Goal: Task Accomplishment & Management: Use online tool/utility

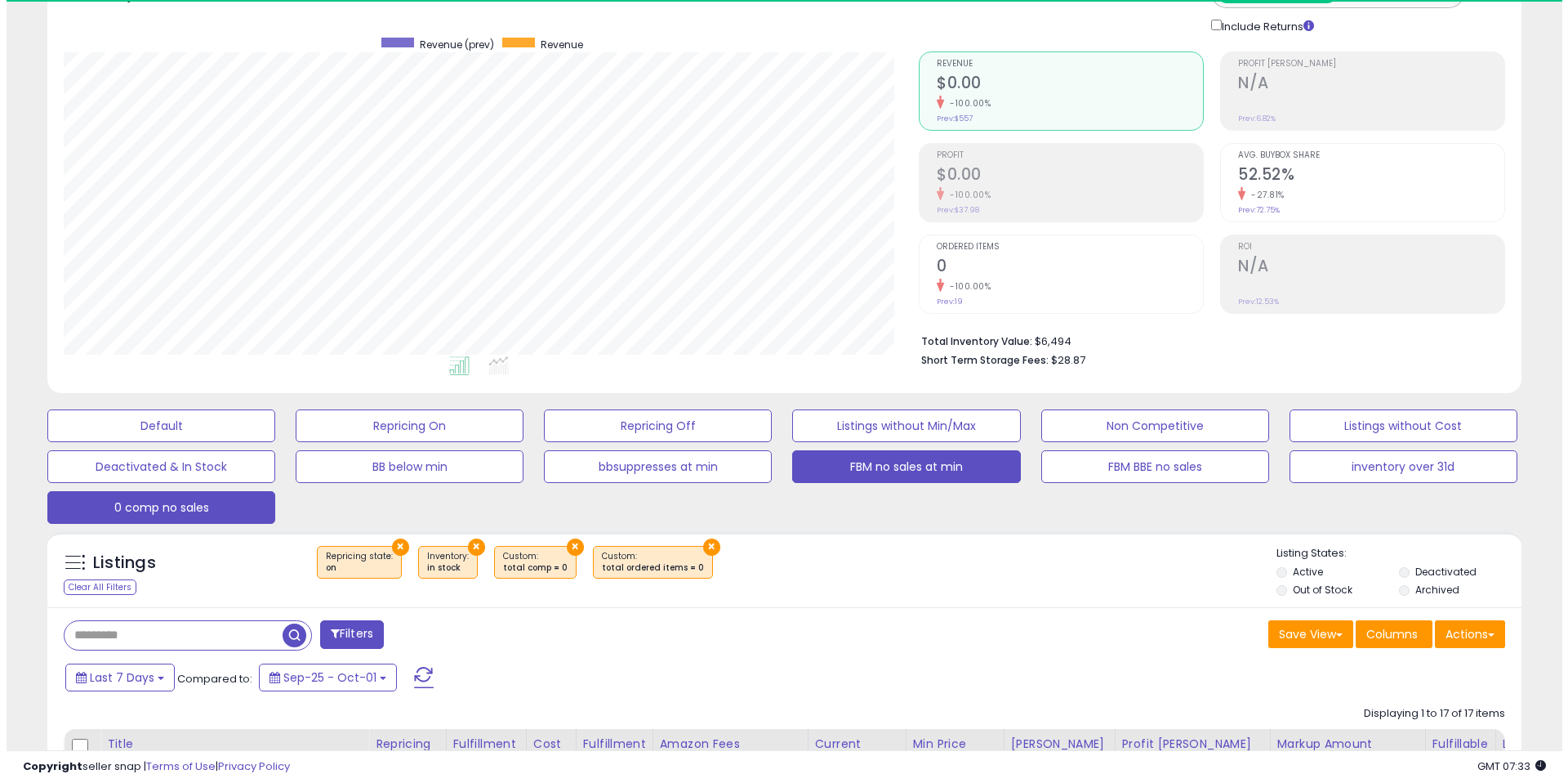
scroll to position [112, 0]
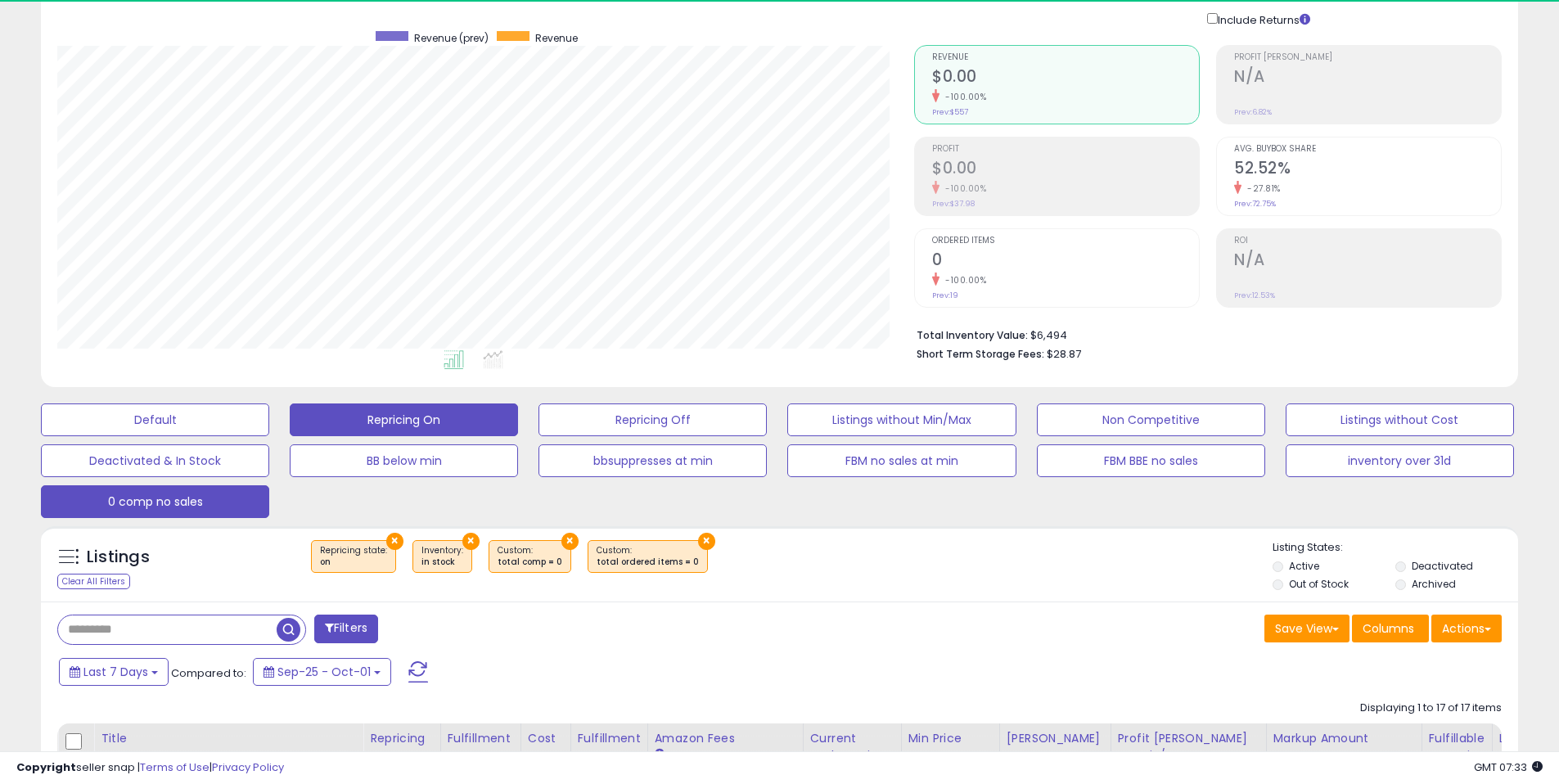
click at [426, 420] on button "Repricing On" at bounding box center [404, 420] width 228 height 33
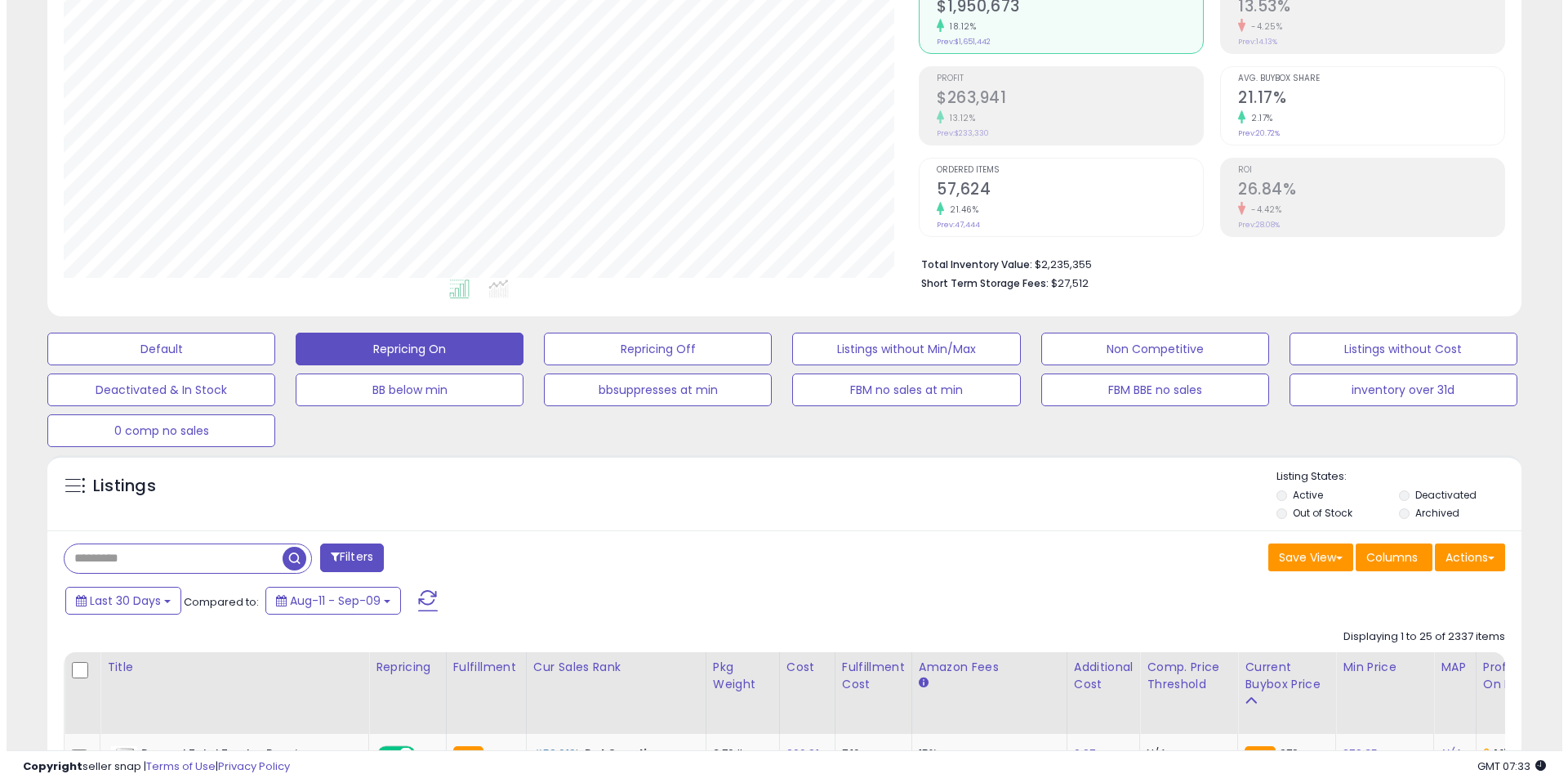
scroll to position [648, 0]
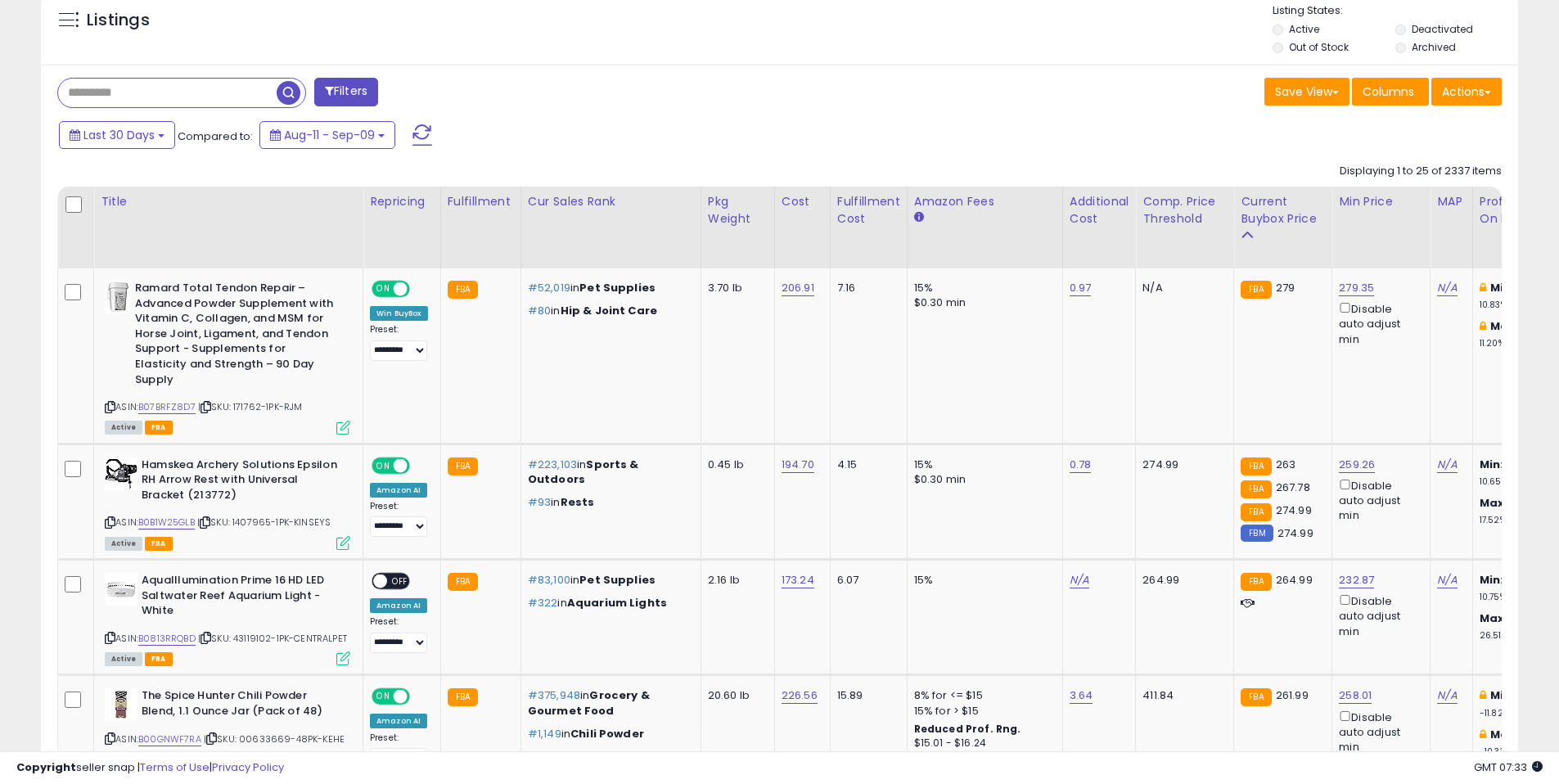
click at [352, 86] on button "Filters" at bounding box center [346, 92] width 64 height 29
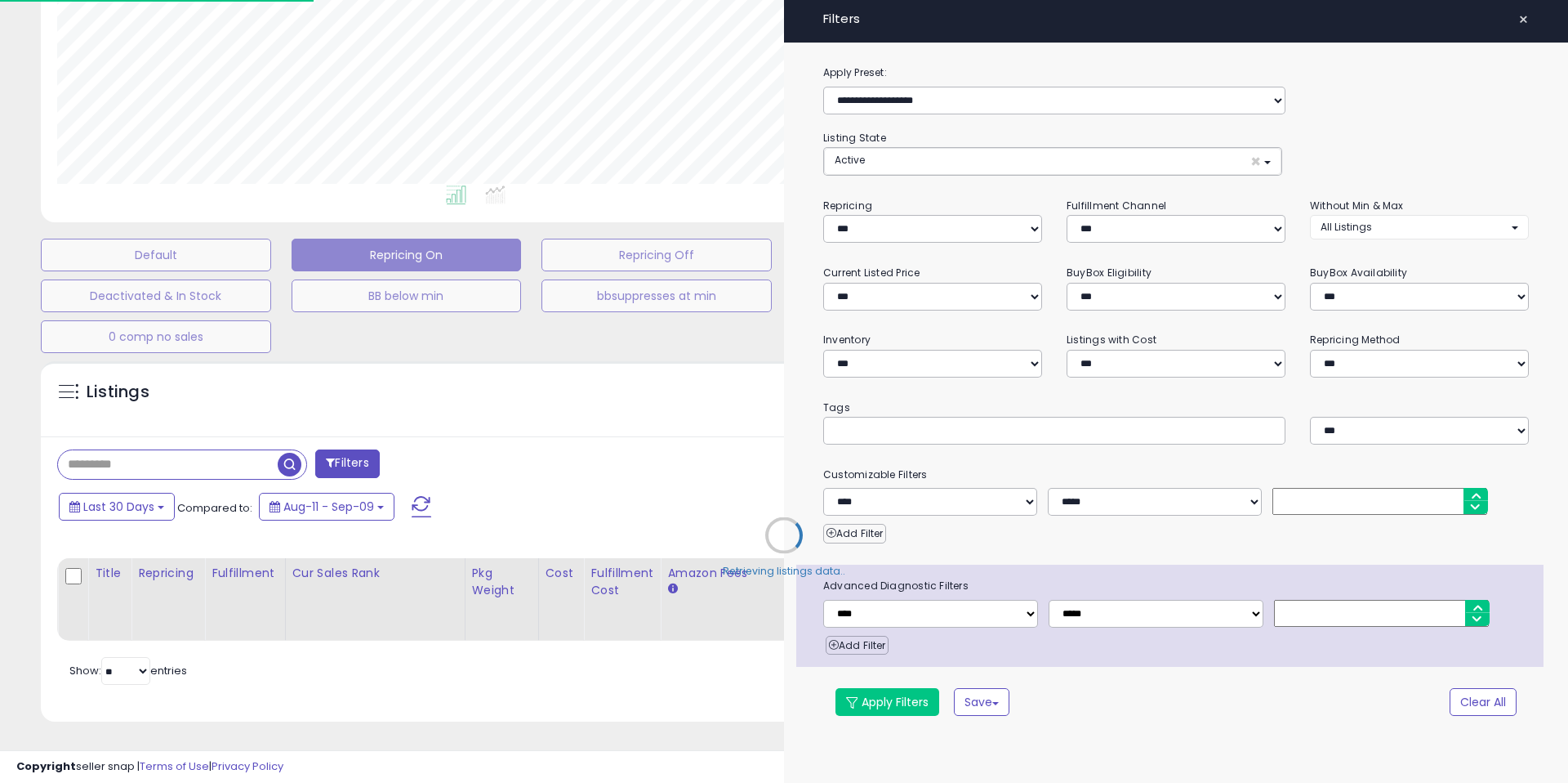
scroll to position [335, 862]
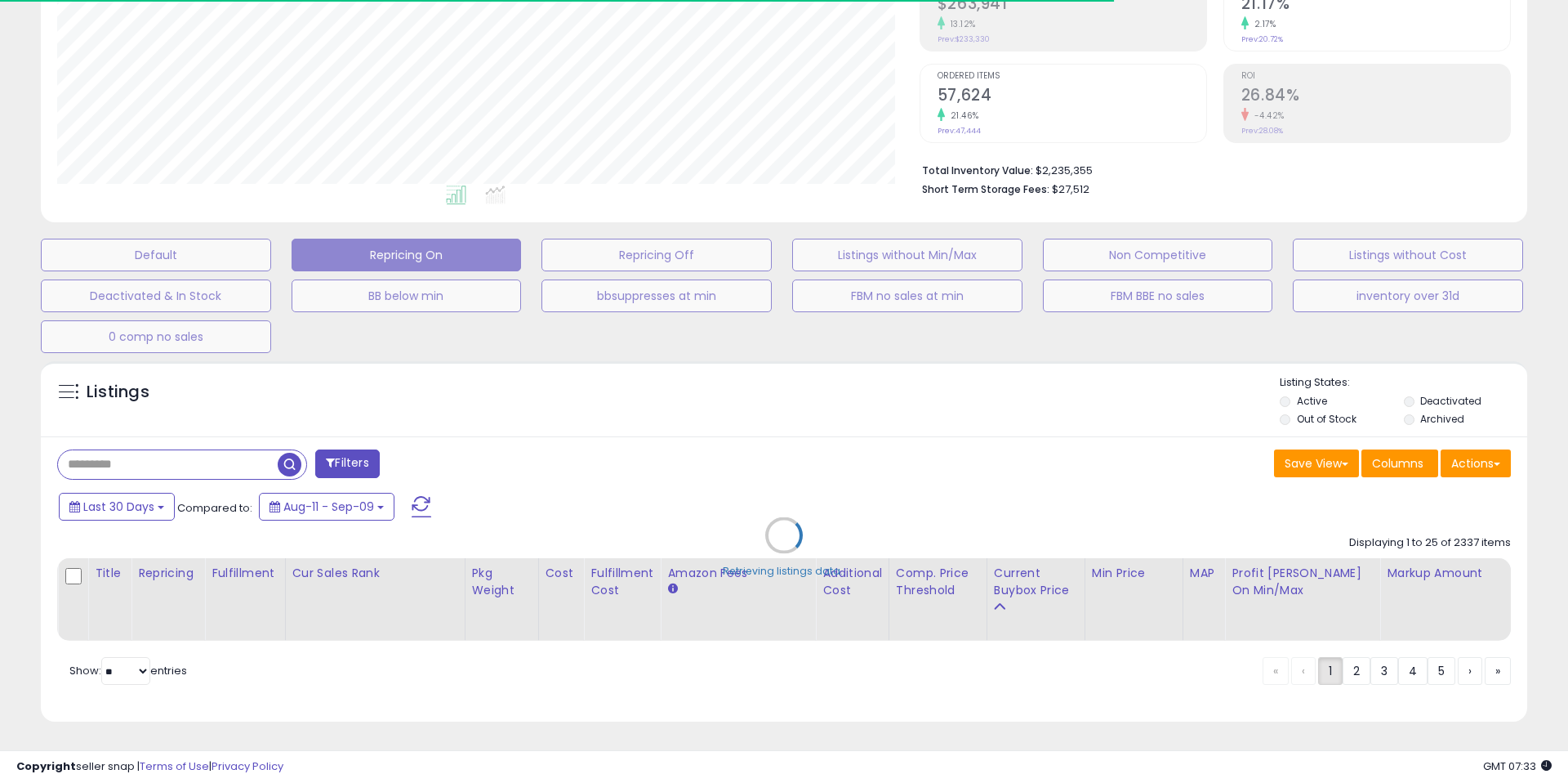
click at [618, 386] on div "Retrieving listings data.." at bounding box center [784, 547] width 1510 height 389
click at [341, 453] on div "Retrieving listings data.." at bounding box center [784, 547] width 1510 height 389
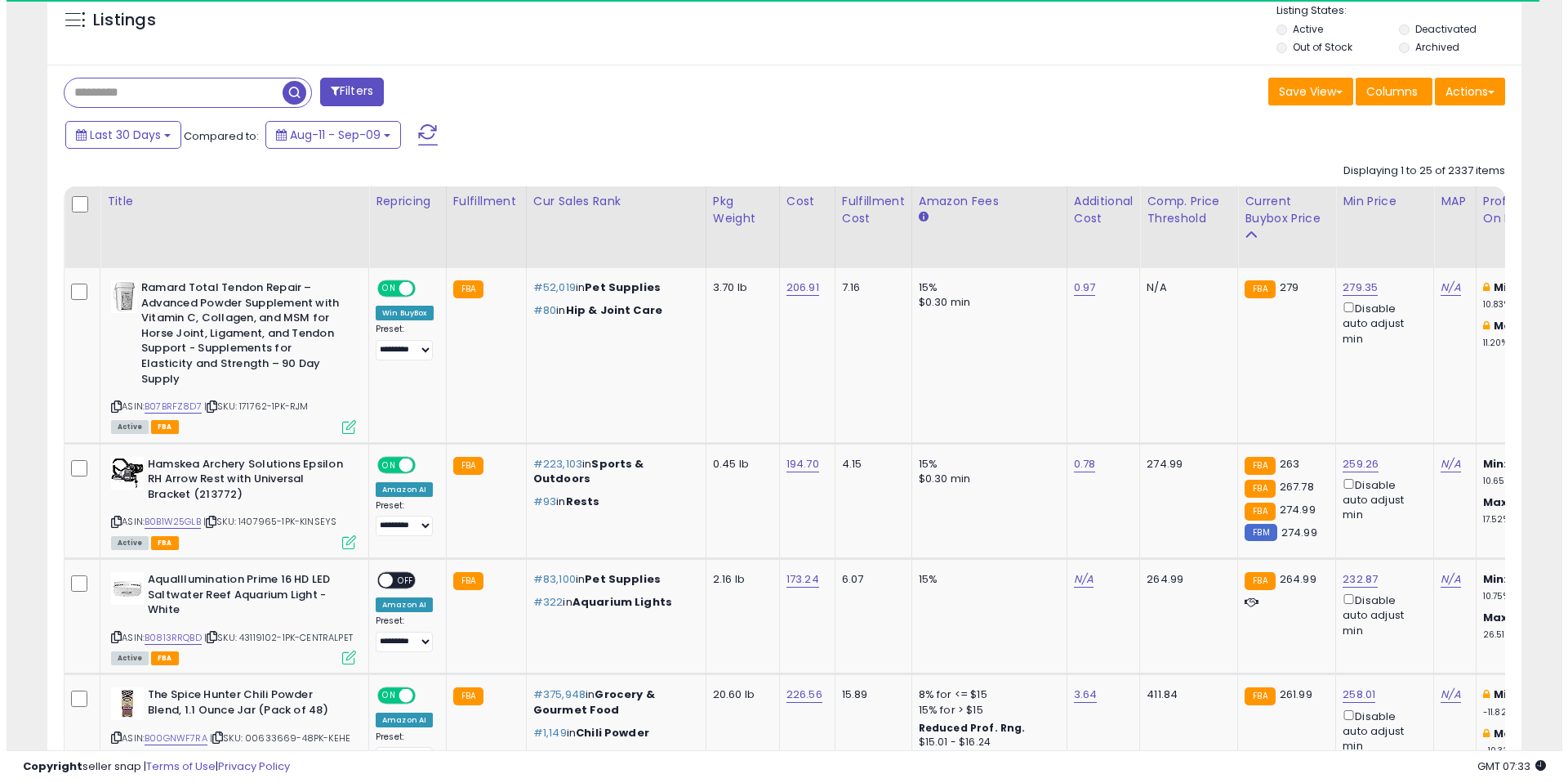
scroll to position [816606, 815806]
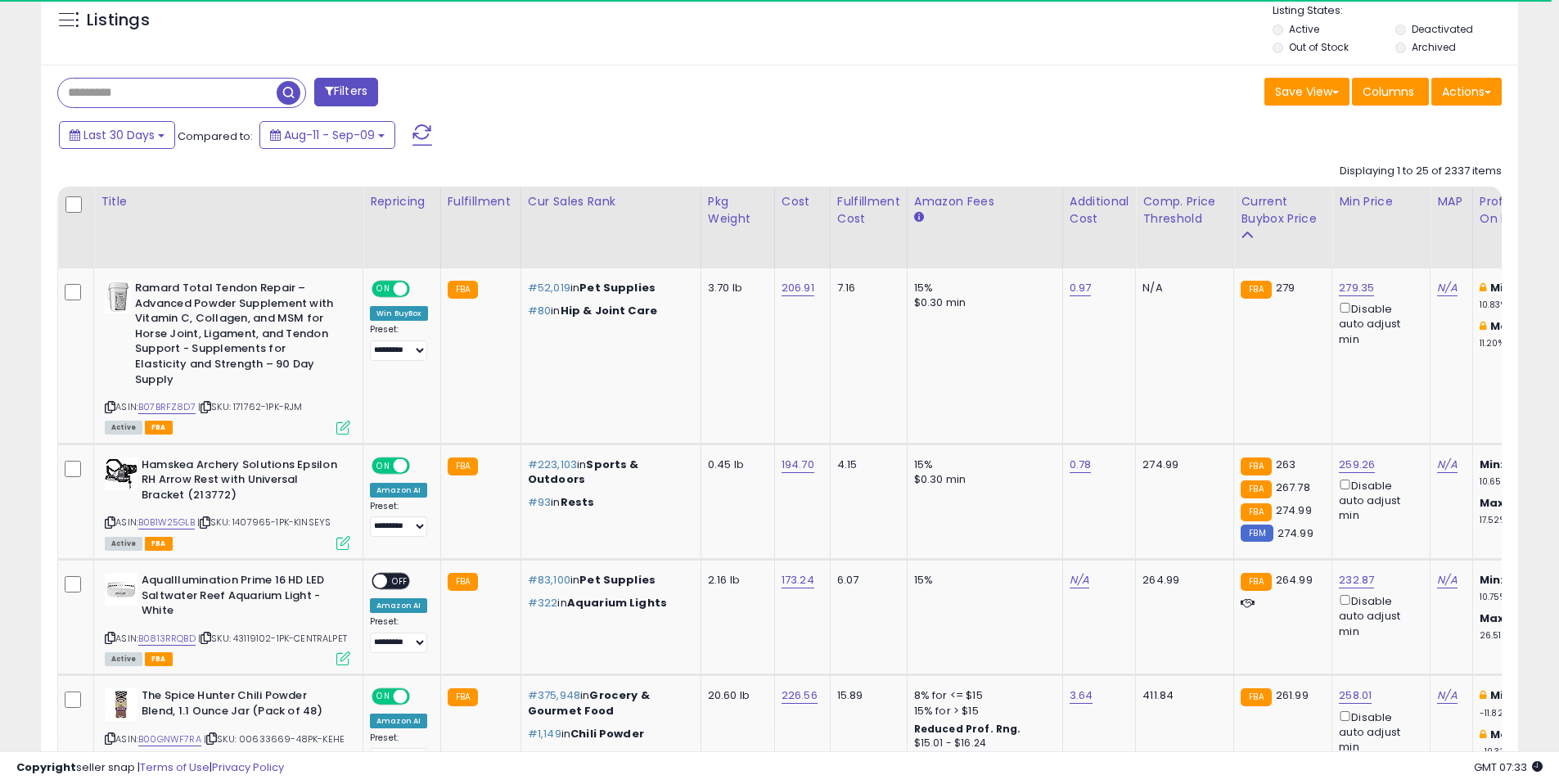
click at [365, 96] on button "Filters" at bounding box center [346, 92] width 64 height 29
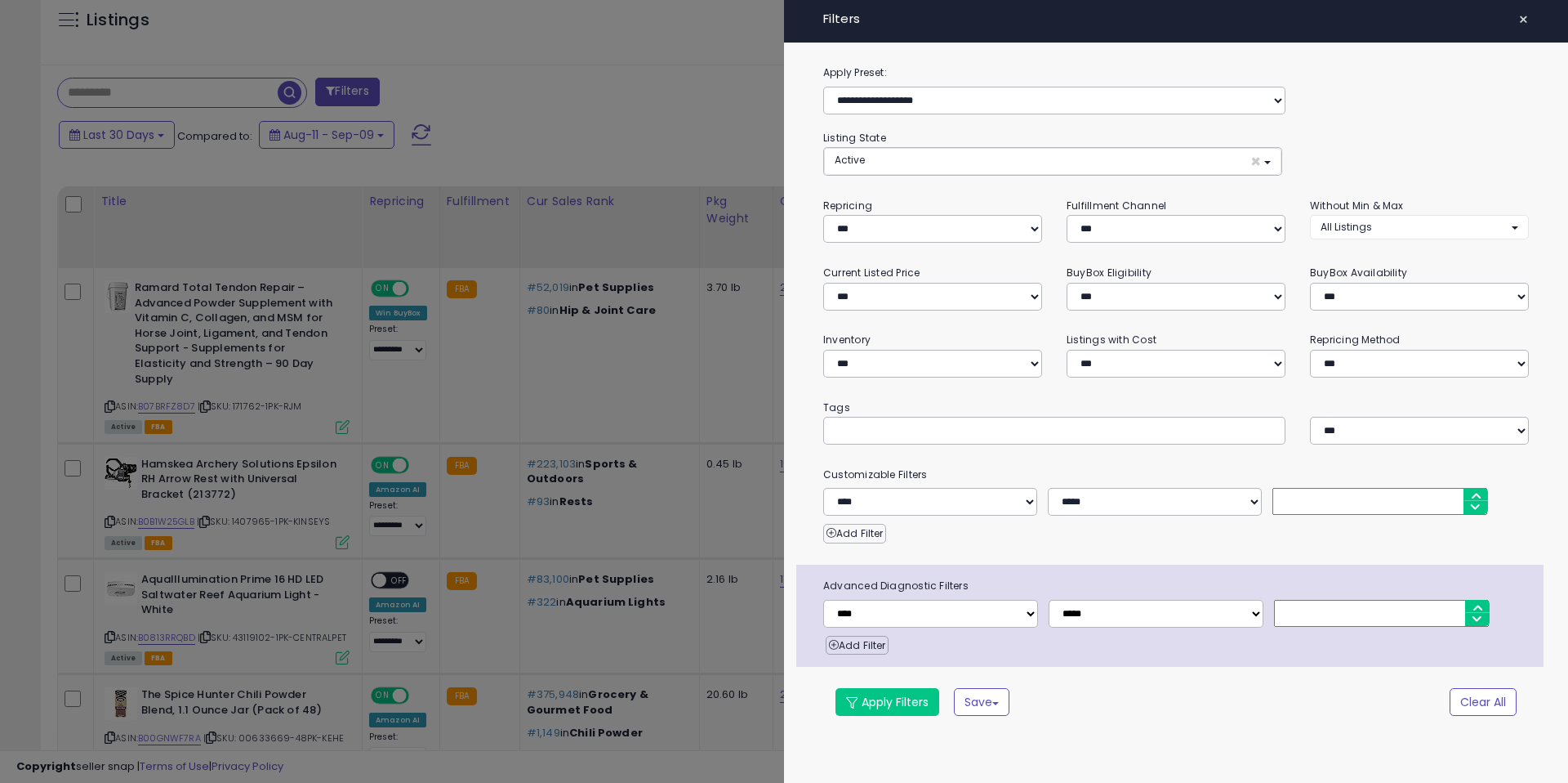
scroll to position [335, 862]
click at [979, 166] on button "Active ×" at bounding box center [1053, 162] width 457 height 27
click at [1044, 200] on div "**********" at bounding box center [933, 220] width 244 height 46
click at [945, 353] on select "**********" at bounding box center [933, 363] width 219 height 28
select select "********"
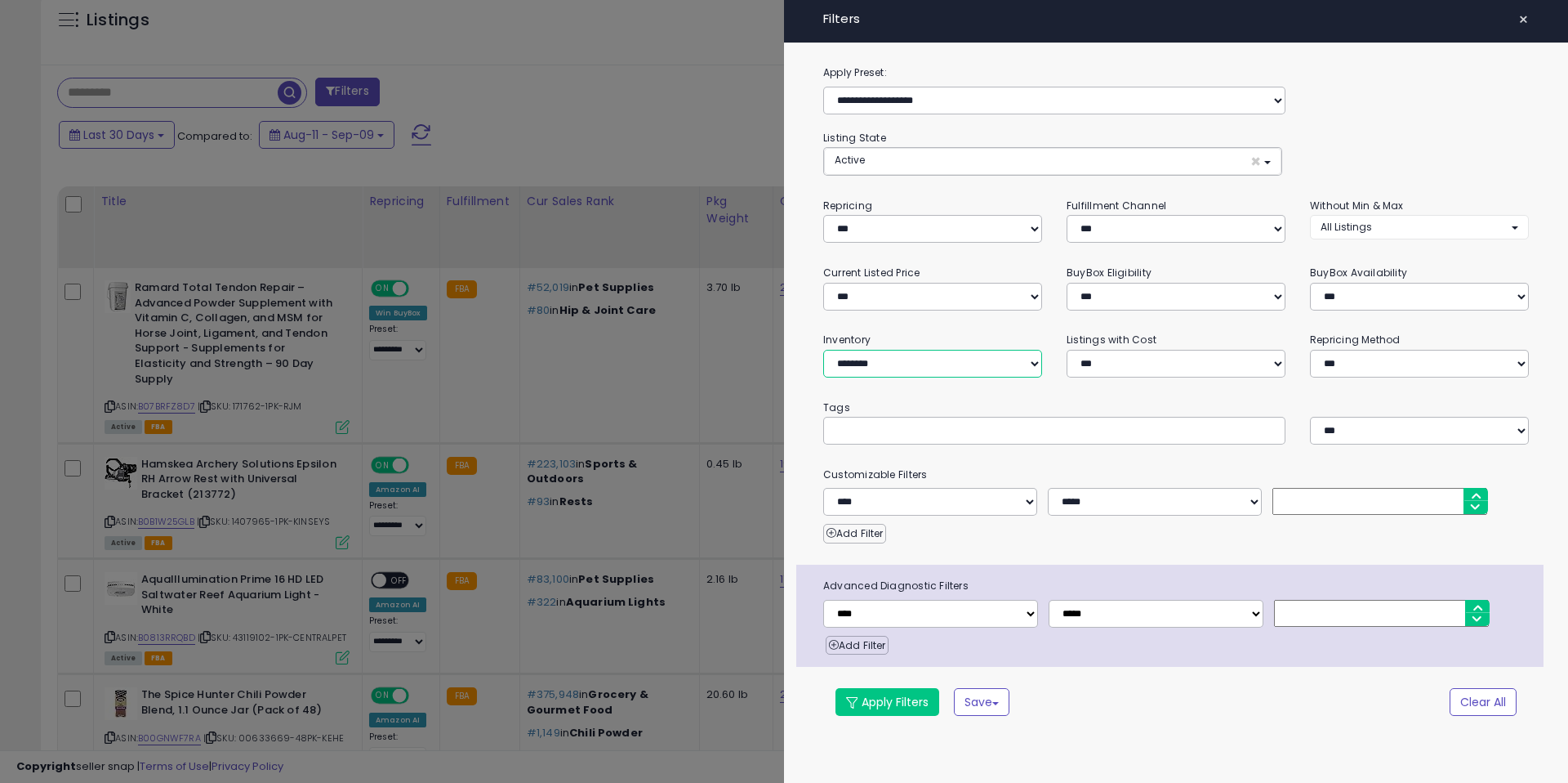
click at [823, 350] on select "**********" at bounding box center [933, 363] width 219 height 28
click at [912, 707] on button "Apply Filters" at bounding box center [887, 702] width 104 height 28
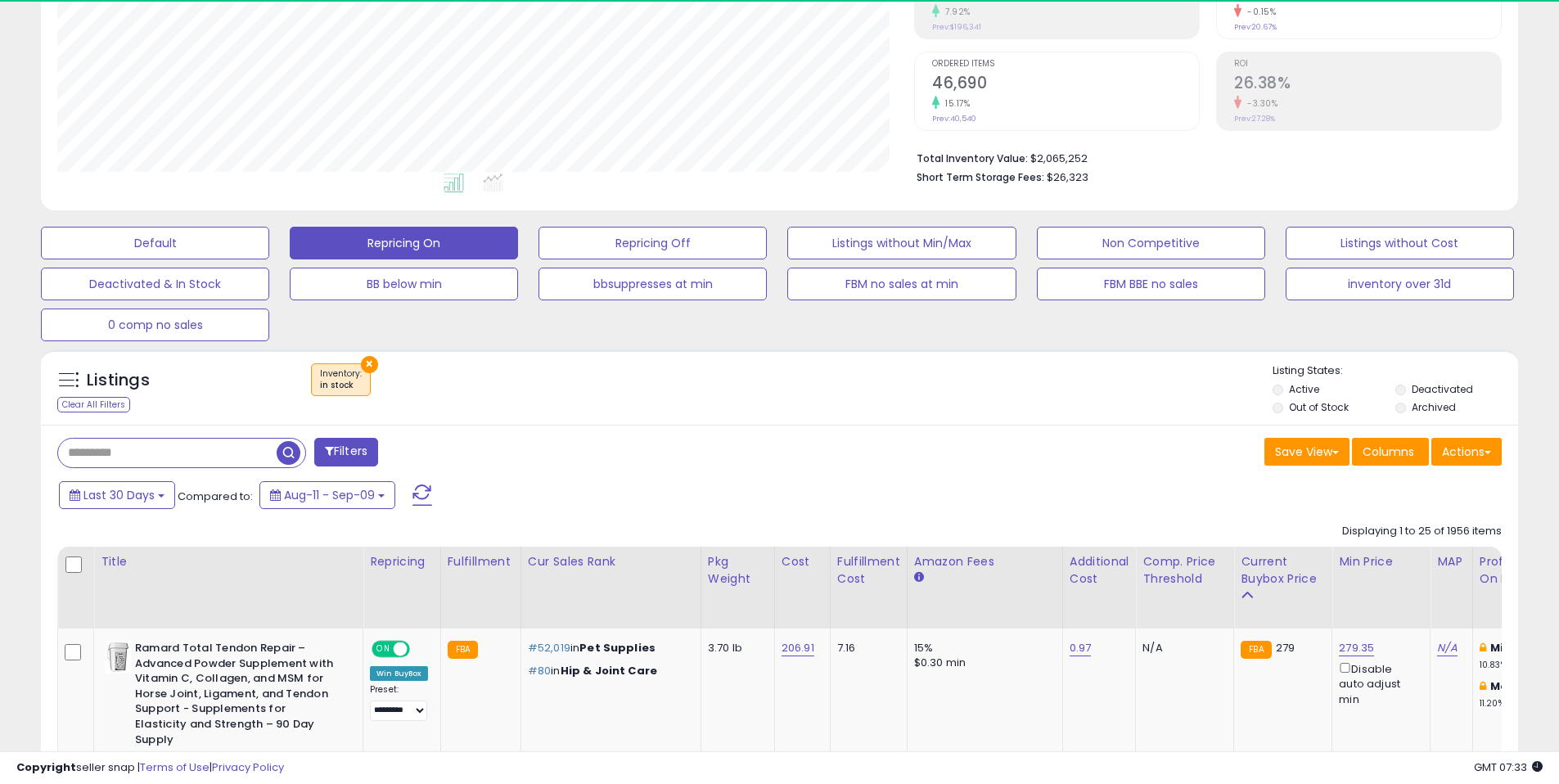
scroll to position [336, 856]
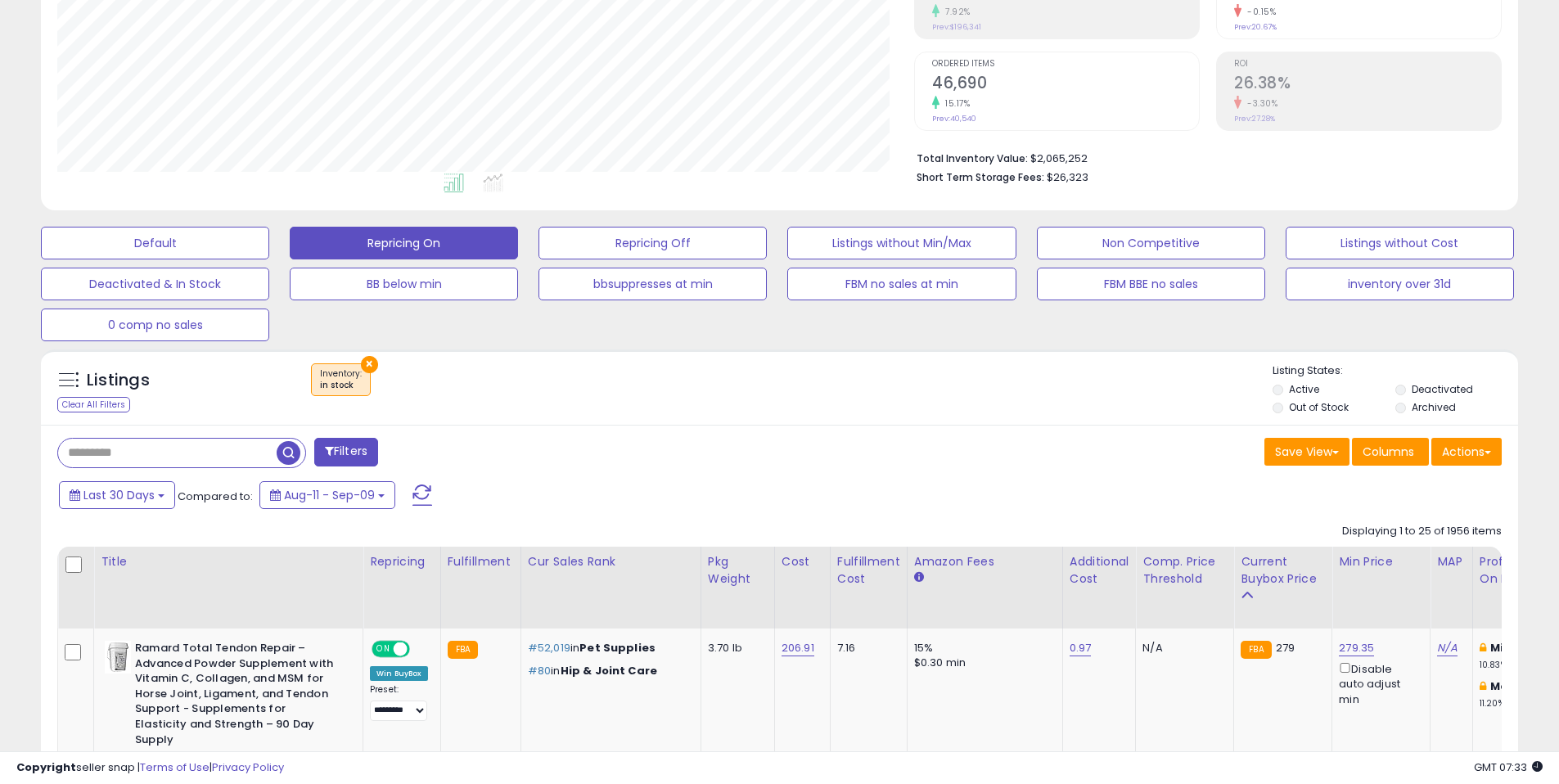
drag, startPoint x: 1031, startPoint y: 435, endPoint x: 938, endPoint y: 423, distance: 93.8
click at [899, 407] on div "× Inventory : in stock" at bounding box center [782, 386] width 982 height 46
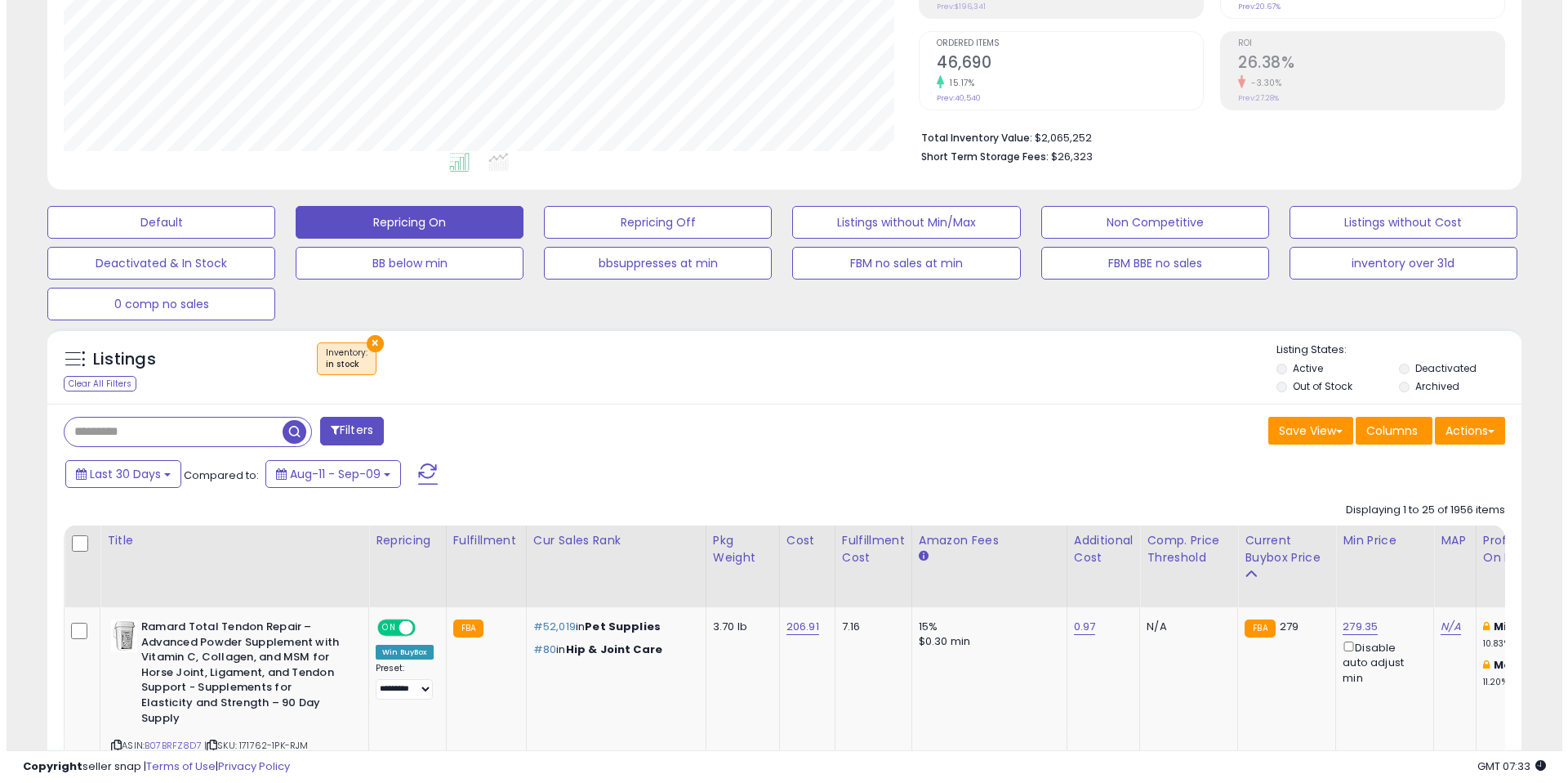
scroll to position [339, 0]
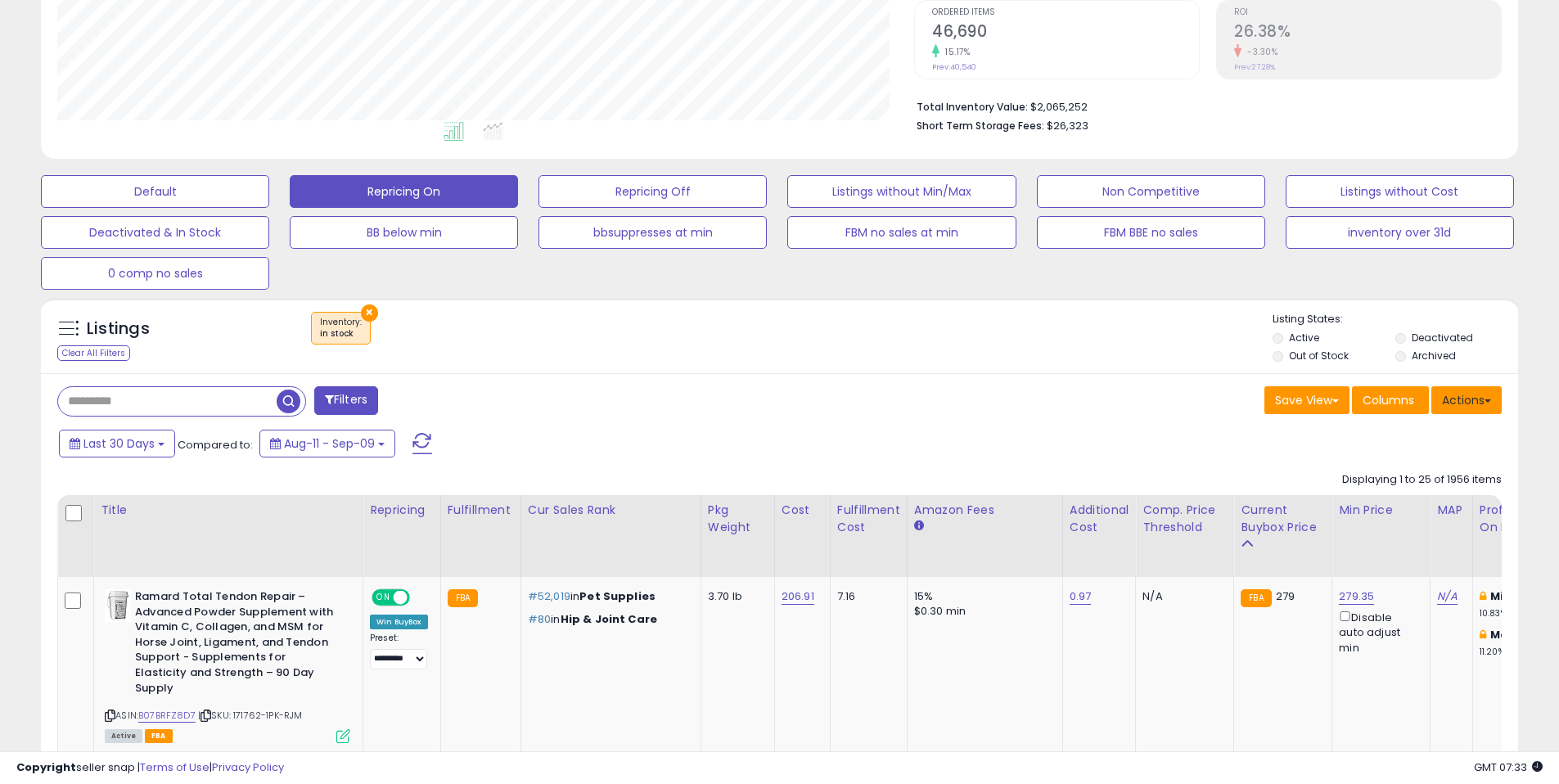
click at [1462, 408] on button "Actions" at bounding box center [1466, 400] width 70 height 28
click at [1374, 470] on link "Export Visible Columns" at bounding box center [1399, 475] width 179 height 25
click at [1156, 340] on div "× Inventory : in stock" at bounding box center [782, 335] width 982 height 46
click at [963, 336] on div "× Inventory : in stock" at bounding box center [782, 335] width 982 height 46
click at [967, 340] on div "× Inventory : in stock" at bounding box center [782, 335] width 982 height 46
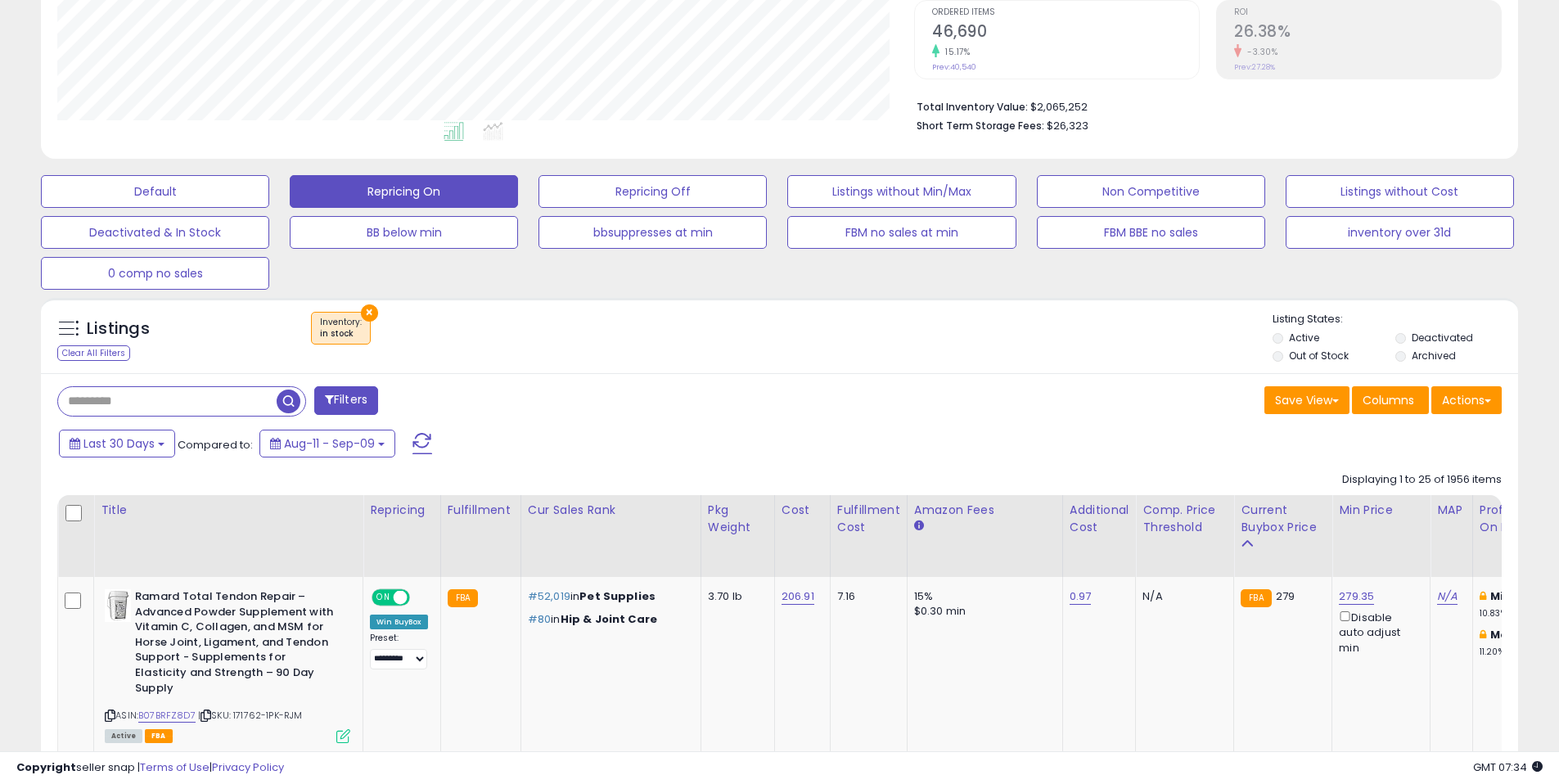
click at [764, 356] on div "× Inventory : in stock" at bounding box center [782, 335] width 982 height 46
click at [789, 326] on div "× Inventory : in stock" at bounding box center [782, 335] width 982 height 46
click at [587, 319] on div "× Inventory : in stock" at bounding box center [782, 335] width 982 height 46
click at [757, 393] on div "Filters" at bounding box center [412, 403] width 735 height 33
click at [879, 362] on div "Listings Clear All Filters × Inventory" at bounding box center [779, 340] width 1477 height 56
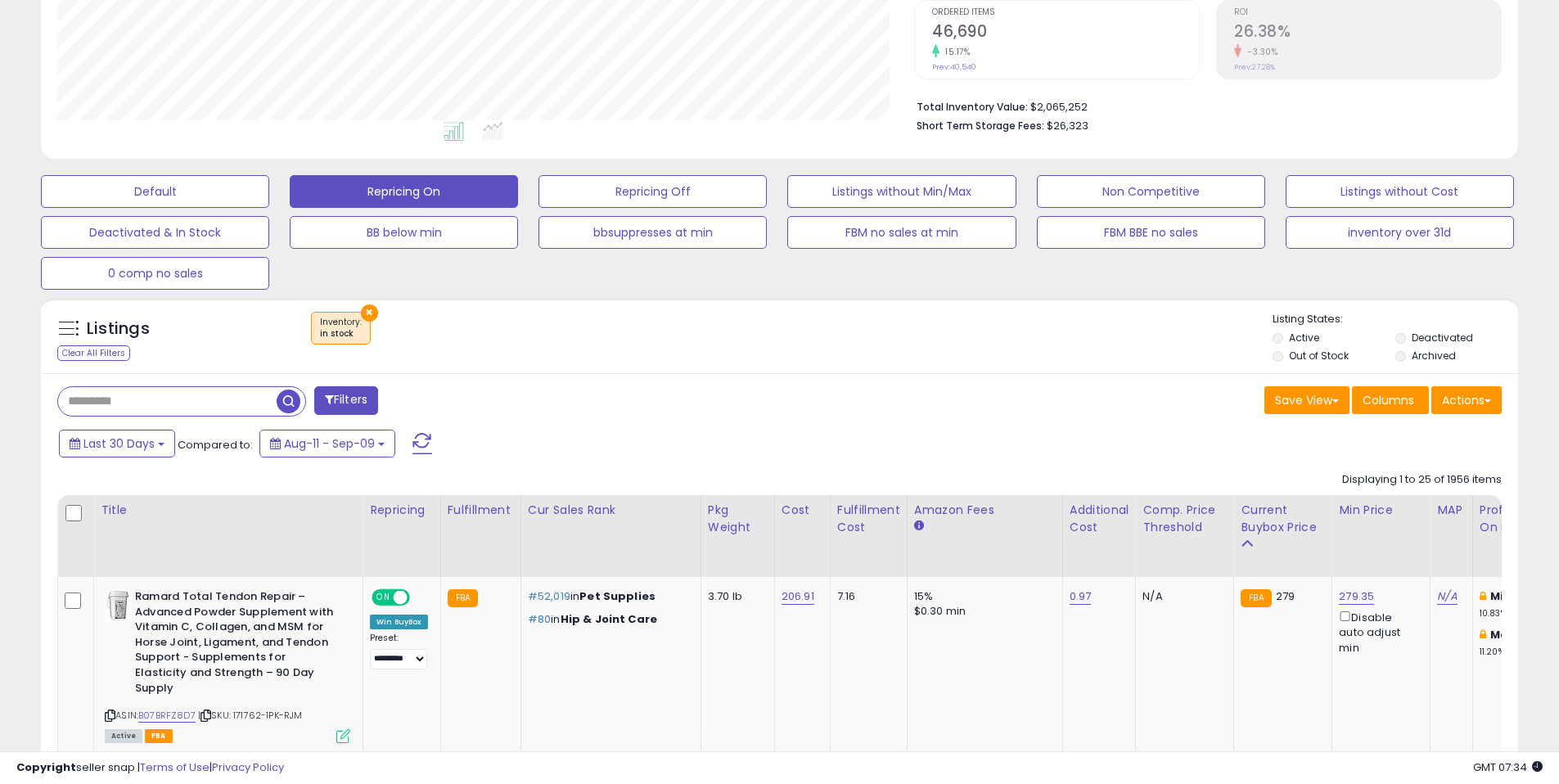
drag, startPoint x: 698, startPoint y: 342, endPoint x: 688, endPoint y: 343, distance: 10.0
click at [698, 342] on div "× Inventory : in stock" at bounding box center [782, 335] width 982 height 46
click at [588, 340] on div "× Inventory : in stock" at bounding box center [782, 335] width 982 height 46
drag, startPoint x: 710, startPoint y: 380, endPoint x: 716, endPoint y: 372, distance: 10.0
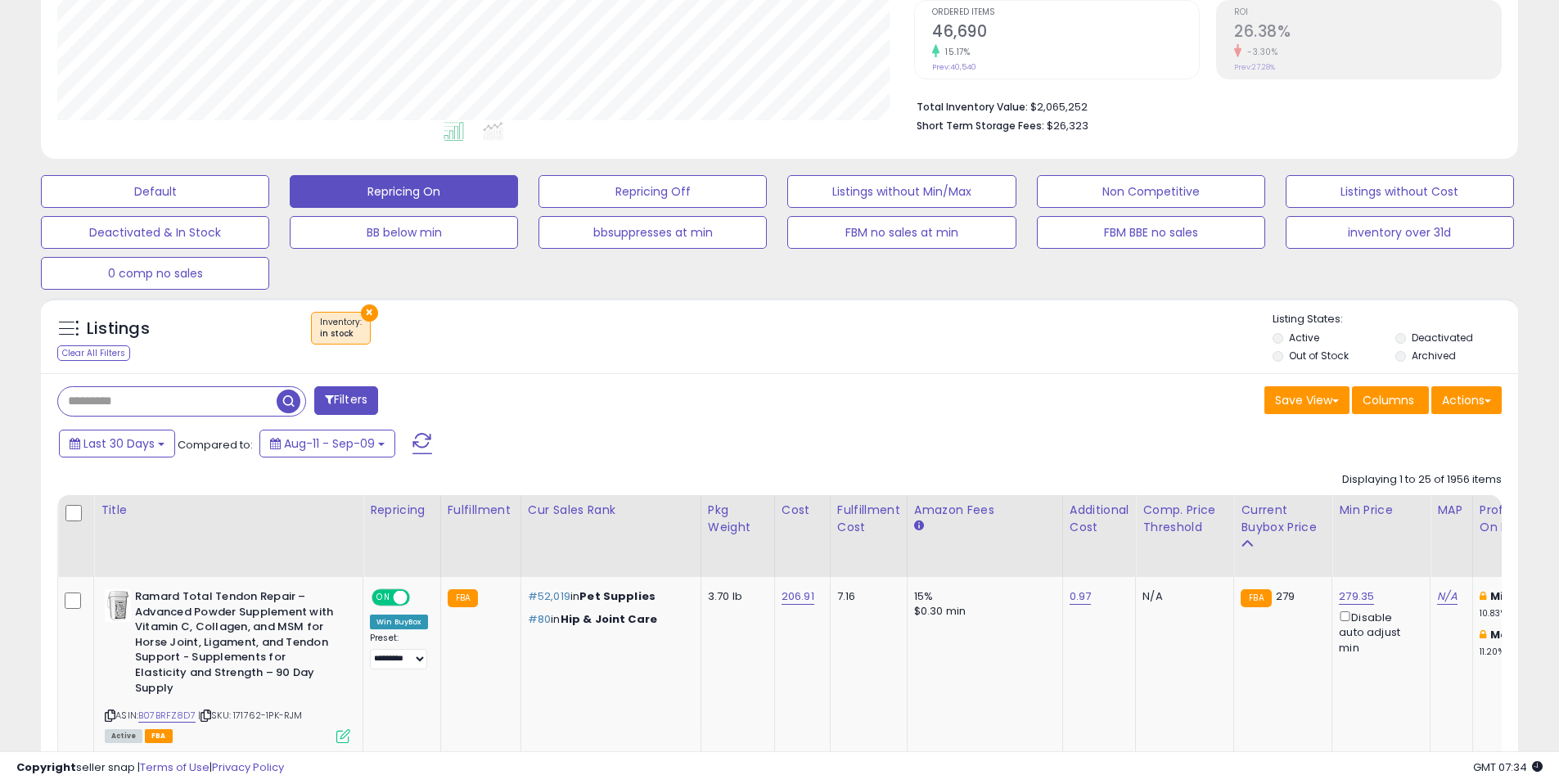
click at [749, 356] on div "× Inventory : in stock" at bounding box center [782, 335] width 982 height 46
click at [892, 359] on div "Listings Clear All Filters × Inventory" at bounding box center [779, 340] width 1477 height 56
click at [1091, 363] on div "Listings Clear All Filters × Inventory" at bounding box center [779, 340] width 1477 height 56
click at [1470, 403] on button "Actions" at bounding box center [1466, 400] width 70 height 28
click at [1385, 484] on link "Export Visible Columns" at bounding box center [1399, 475] width 179 height 25
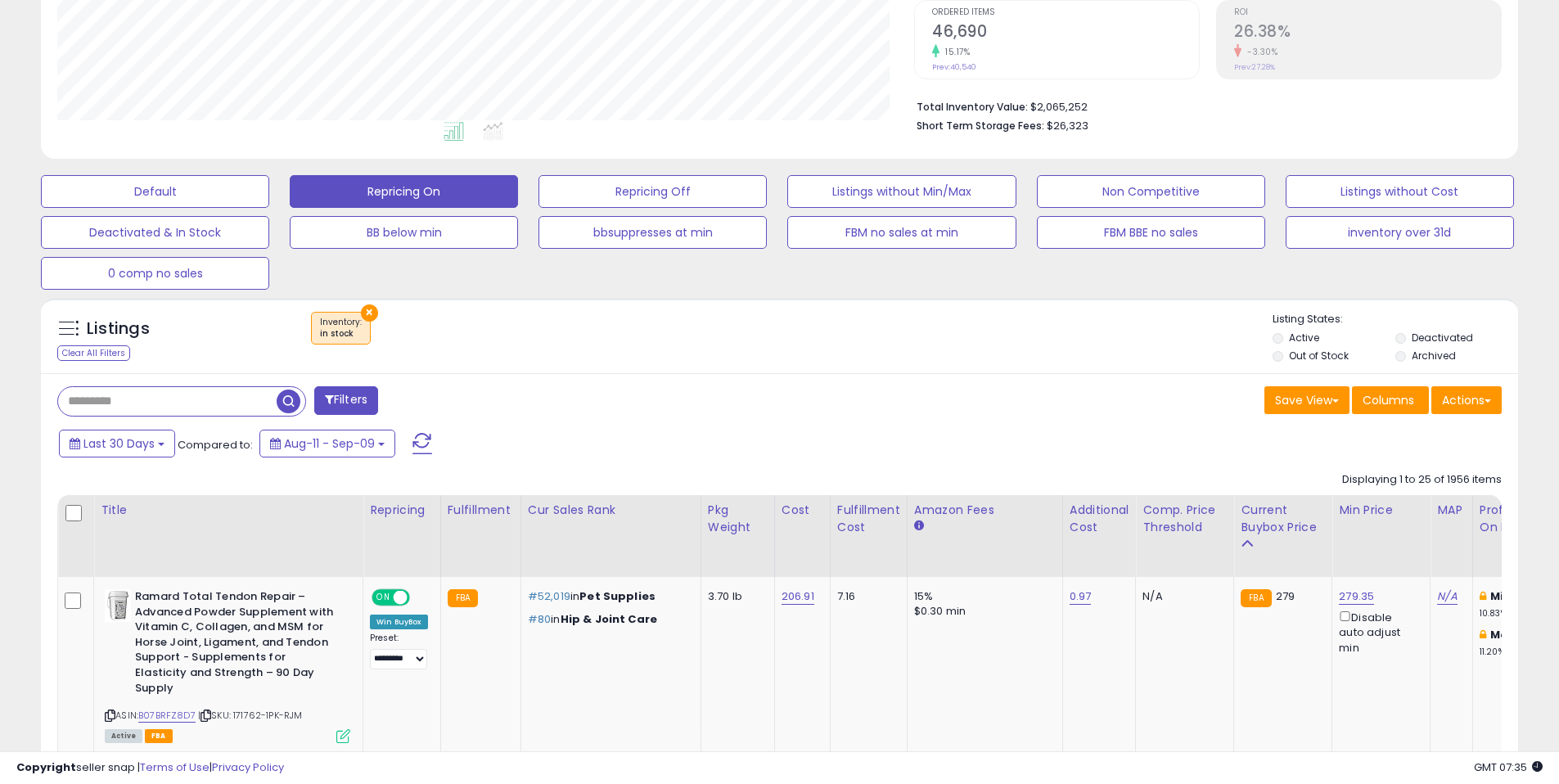
drag, startPoint x: 818, startPoint y: 366, endPoint x: 791, endPoint y: 366, distance: 27.0
click at [814, 366] on div "Listings Clear All Filters × Inventory in stock" at bounding box center [779, 335] width 1477 height 75
click at [703, 359] on div "Listings Clear All Filters × Inventory" at bounding box center [779, 340] width 1477 height 56
drag, startPoint x: 847, startPoint y: 377, endPoint x: 855, endPoint y: 385, distance: 11.3
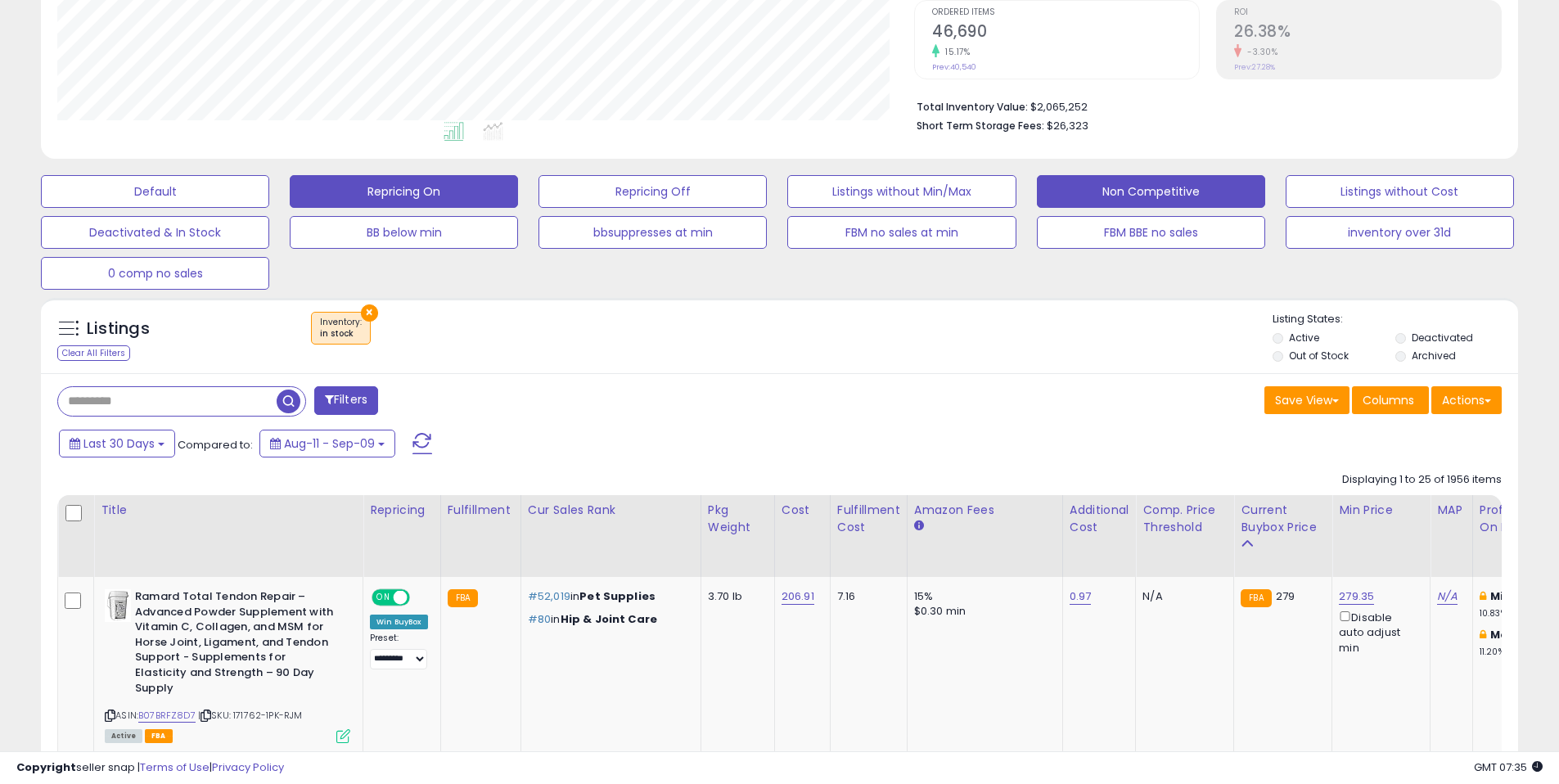
click at [797, 356] on div "× Inventory : in stock" at bounding box center [782, 335] width 982 height 46
click at [897, 339] on div "× Inventory : in stock" at bounding box center [782, 335] width 982 height 46
click at [1060, 325] on div "× Inventory : in stock" at bounding box center [782, 335] width 982 height 46
click at [963, 407] on div "Save View Save As New View Update Current View Columns Actions Import Export Vi…" at bounding box center [1147, 403] width 735 height 32
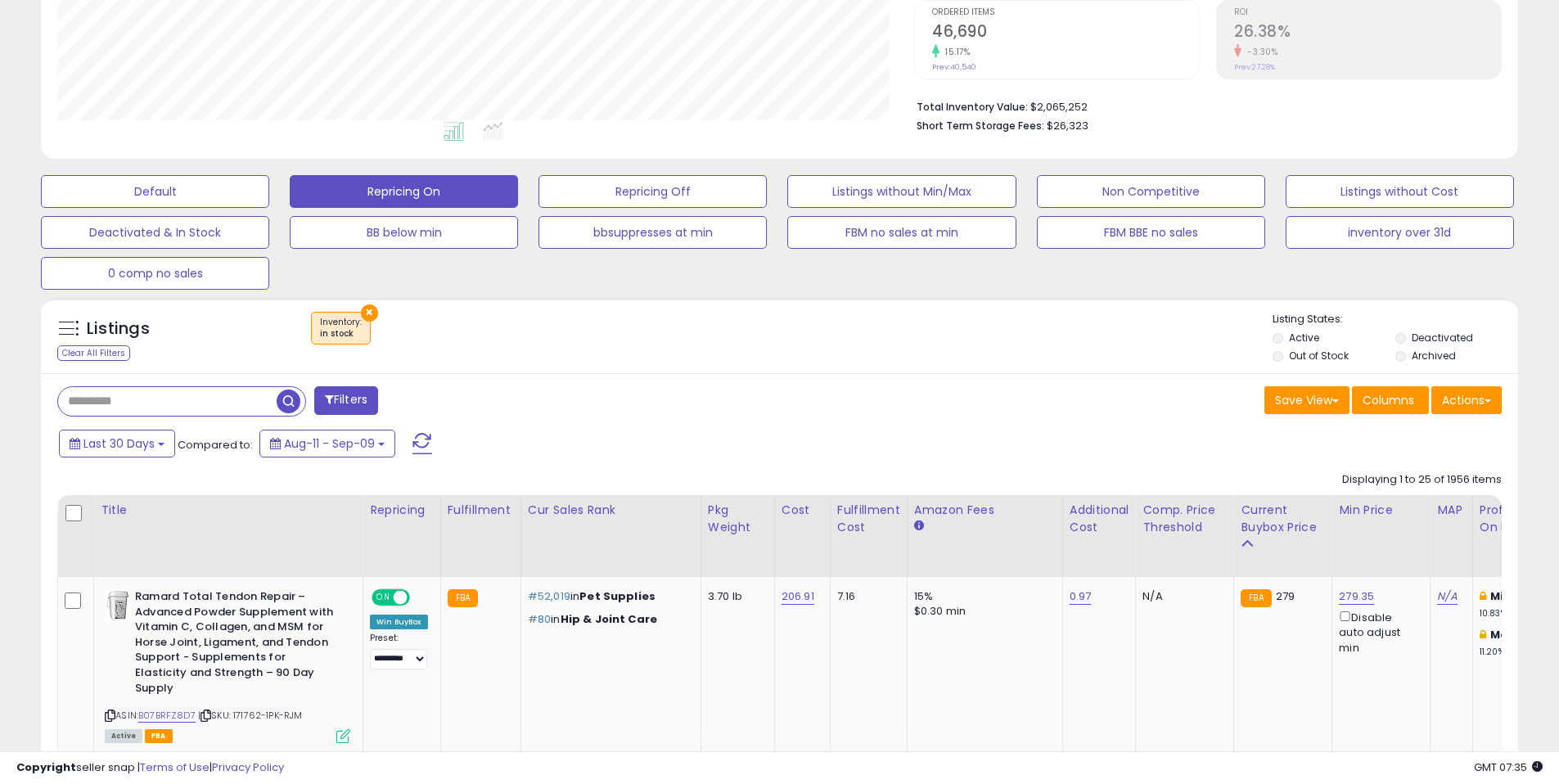
click at [953, 436] on div "Last 30 Days Compared to: Aug-11 - Sep-09" at bounding box center [597, 445] width 1083 height 36
click at [1005, 410] on div "Save View Save As New View Update Current View Columns Actions Import Export Vi…" at bounding box center [1147, 403] width 735 height 32
click at [1061, 394] on div "Save View Save As New View Update Current View Columns Actions Import Export Vi…" at bounding box center [1147, 403] width 735 height 32
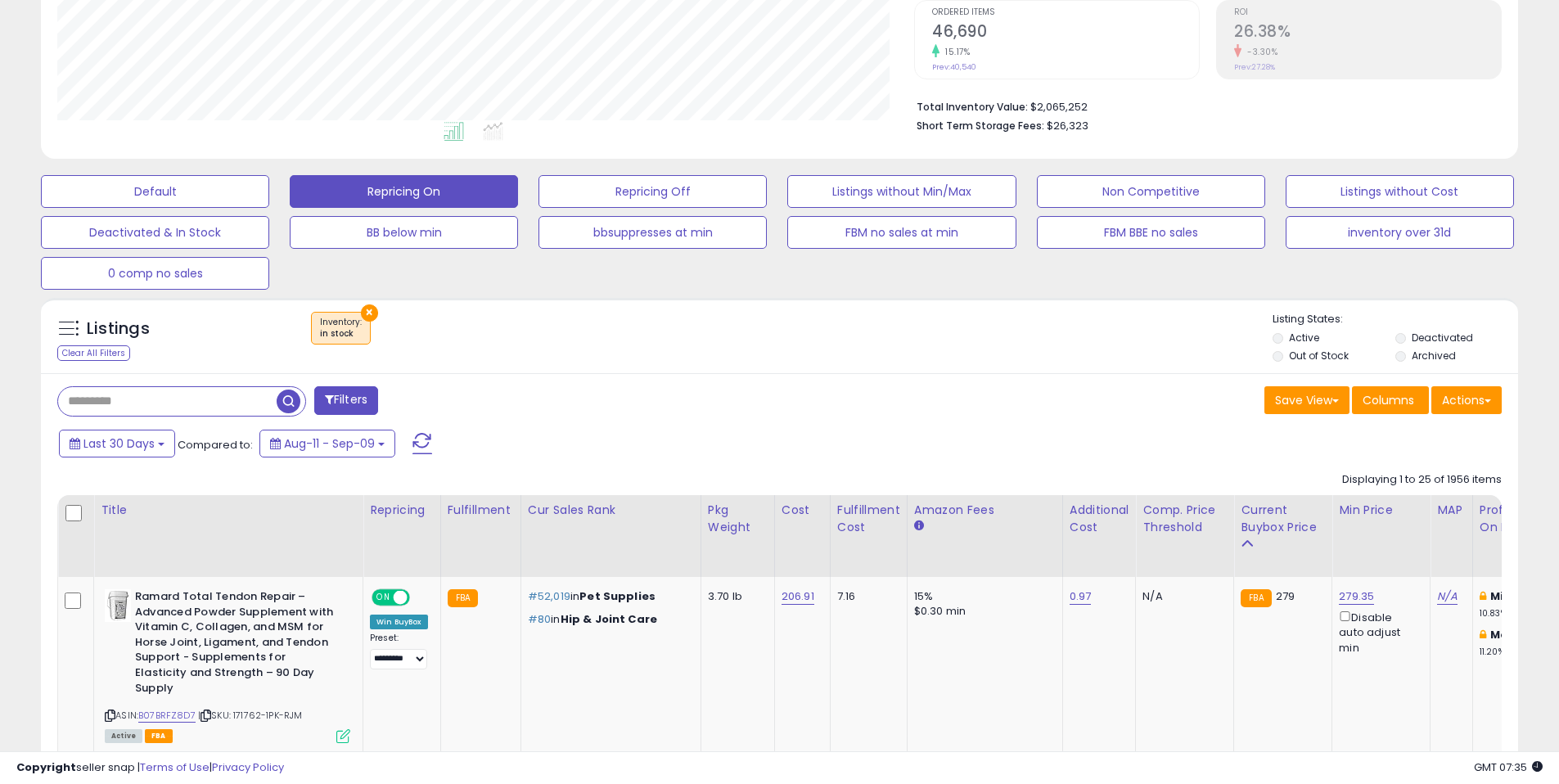
click at [939, 371] on div "Listings Clear All Filters × Inventory in stock" at bounding box center [779, 335] width 1477 height 75
drag, startPoint x: 893, startPoint y: 366, endPoint x: 790, endPoint y: 358, distance: 103.3
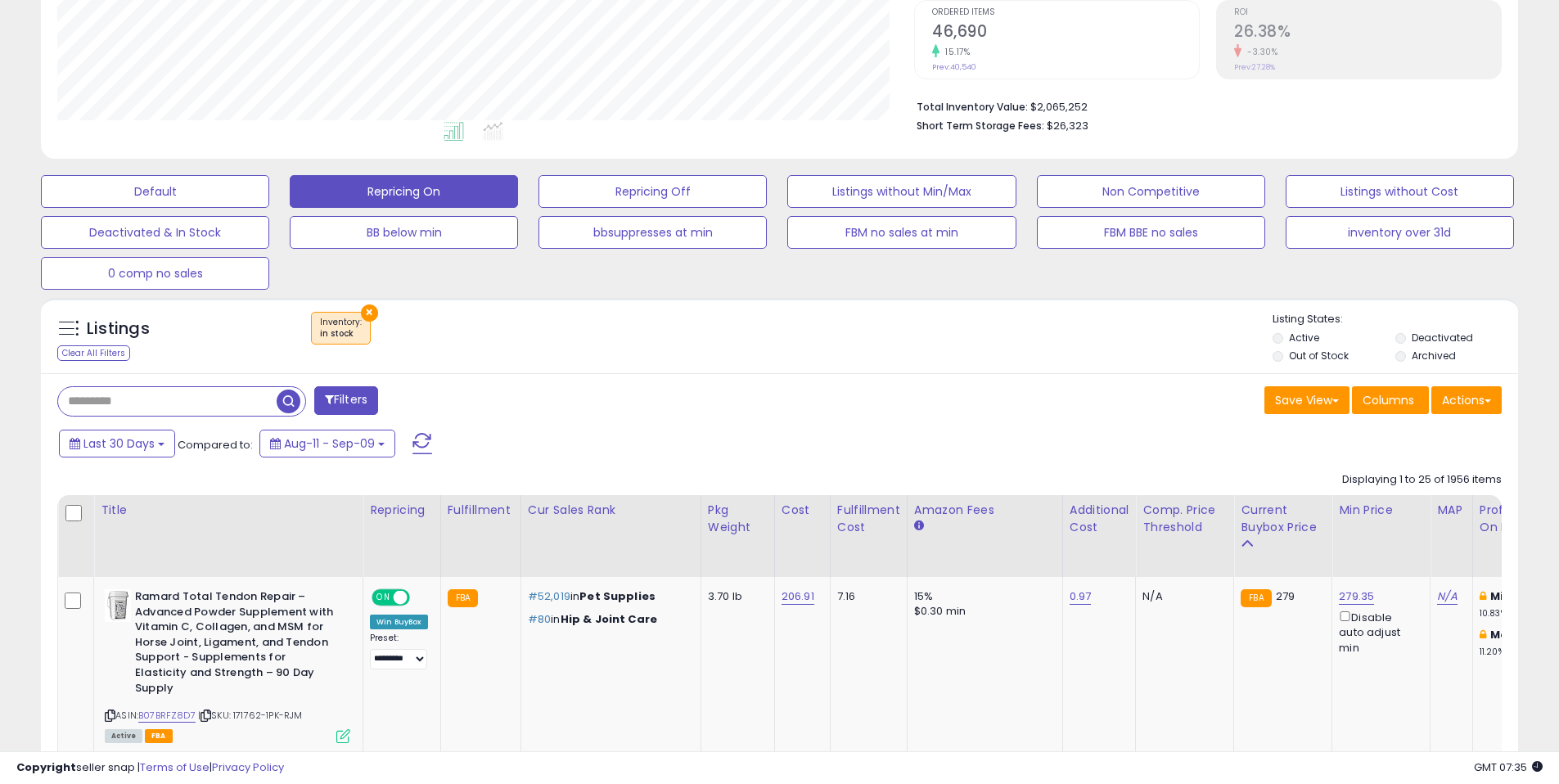
click at [790, 358] on div "Listings Clear All Filters × Inventory in stock" at bounding box center [779, 335] width 1477 height 75
drag, startPoint x: 811, startPoint y: 353, endPoint x: 948, endPoint y: 375, distance: 138.8
click at [815, 353] on div "× Inventory : in stock" at bounding box center [782, 335] width 982 height 46
drag, startPoint x: 944, startPoint y: 354, endPoint x: 1059, endPoint y: 350, distance: 115.1
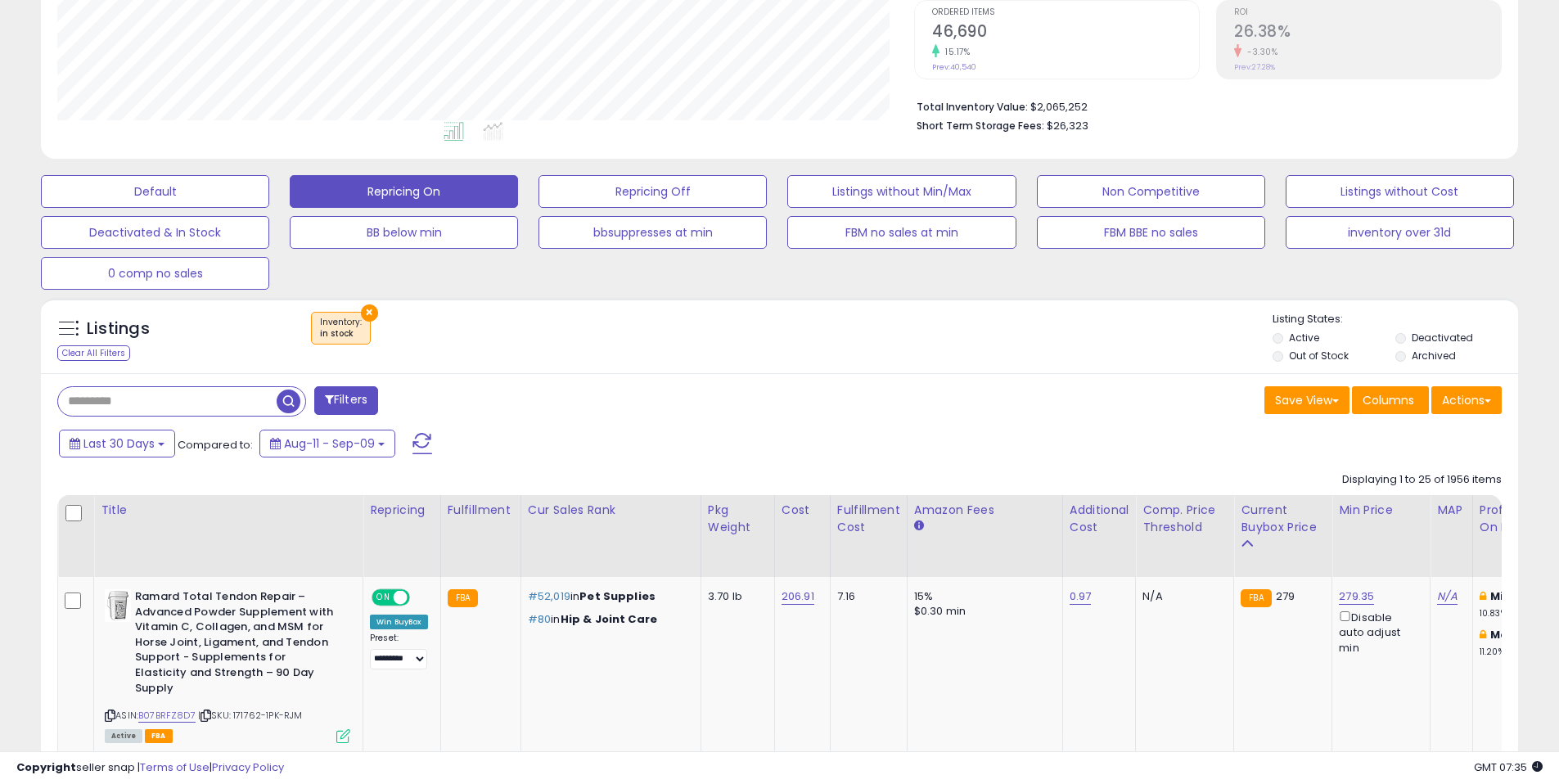
click at [949, 353] on div "× Inventory : in stock" at bounding box center [782, 335] width 982 height 46
drag, startPoint x: 682, startPoint y: 388, endPoint x: 705, endPoint y: 340, distance: 53.2
click at [682, 387] on div "Filters" at bounding box center [412, 403] width 735 height 33
click at [705, 340] on div "× Inventory : in stock" at bounding box center [782, 335] width 982 height 46
click at [704, 427] on div "Last 30 Days Compared to: Aug-11 - Sep-09" at bounding box center [597, 445] width 1083 height 36
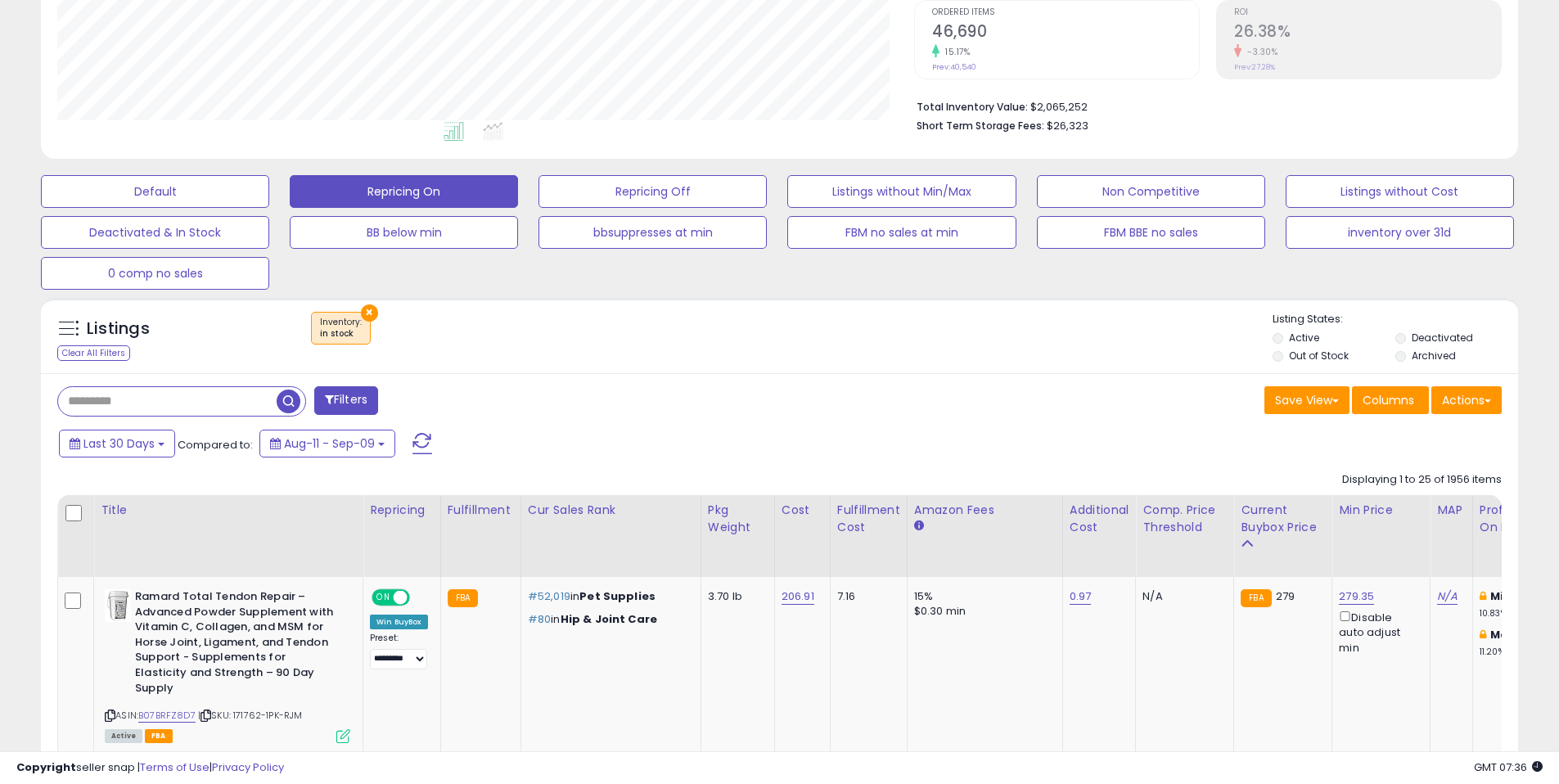
drag, startPoint x: 865, startPoint y: 401, endPoint x: 866, endPoint y: 380, distance: 21.0
click at [865, 402] on div "Save View Save As New View Update Current View Columns Actions Import Export Vi…" at bounding box center [1147, 403] width 735 height 32
click at [874, 364] on div "Listings Clear All Filters × Inventory" at bounding box center [779, 340] width 1477 height 56
click at [832, 457] on div "Last 30 Days Compared to: Aug-11 - Sep-09" at bounding box center [597, 445] width 1083 height 36
drag, startPoint x: 722, startPoint y: 427, endPoint x: 784, endPoint y: 389, distance: 72.7
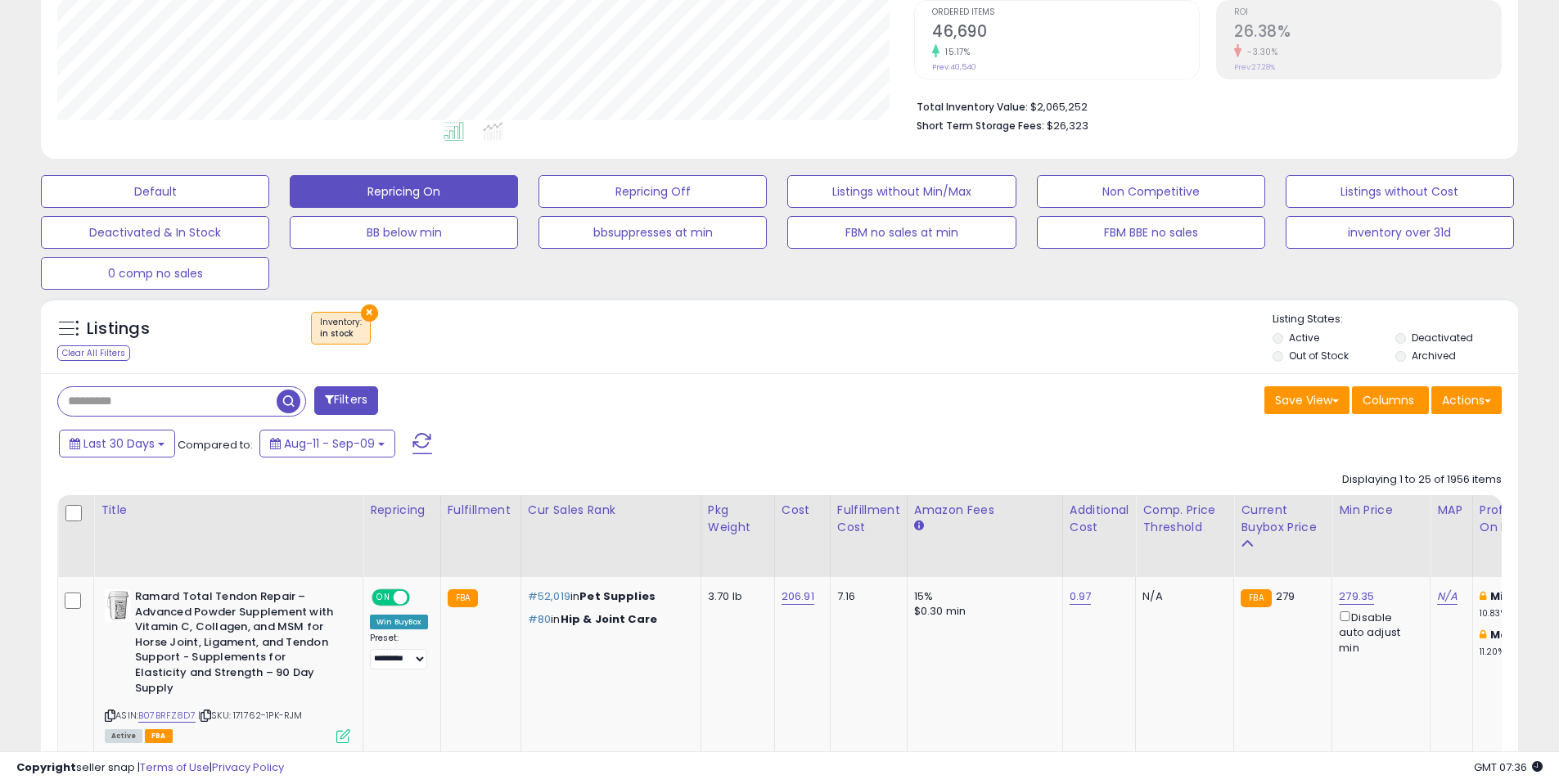
click at [722, 427] on div "Last 30 Days Compared to: Aug-11 - Sep-09" at bounding box center [597, 445] width 1083 height 36
drag, startPoint x: 796, startPoint y: 387, endPoint x: 894, endPoint y: 386, distance: 98.0
click at [798, 388] on div "Save View Save As New View Update Current View Columns Actions Import Export Vi…" at bounding box center [1147, 403] width 735 height 32
click at [894, 386] on div "Save View Save As New View Update Current View Columns Actions Import Export Vi…" at bounding box center [1147, 403] width 735 height 32
click at [840, 418] on div "Filters Save View Save As New View Update Current View" at bounding box center [779, 403] width 1468 height 33
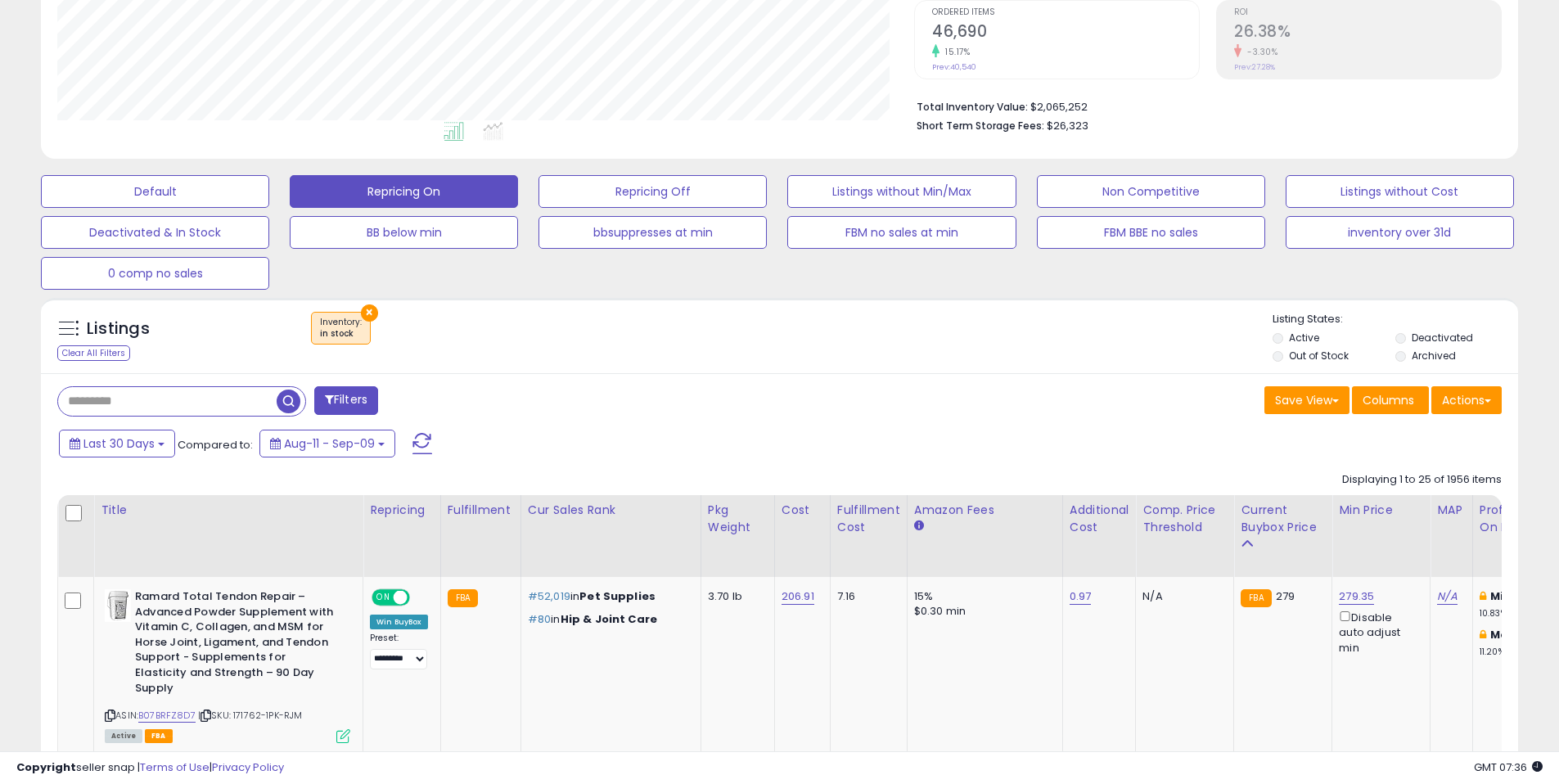
click at [777, 386] on div "Filters" at bounding box center [412, 403] width 735 height 33
click at [898, 415] on div "Save View Save As New View Update Current View Columns Actions Import Export Vi…" at bounding box center [1147, 403] width 735 height 32
click at [901, 389] on div "Save View Save As New View Update Current View Columns Actions Import Export Vi…" at bounding box center [1147, 403] width 735 height 32
click at [962, 434] on div "Last 30 Days Compared to: Aug-11 - Sep-09" at bounding box center [597, 445] width 1083 height 36
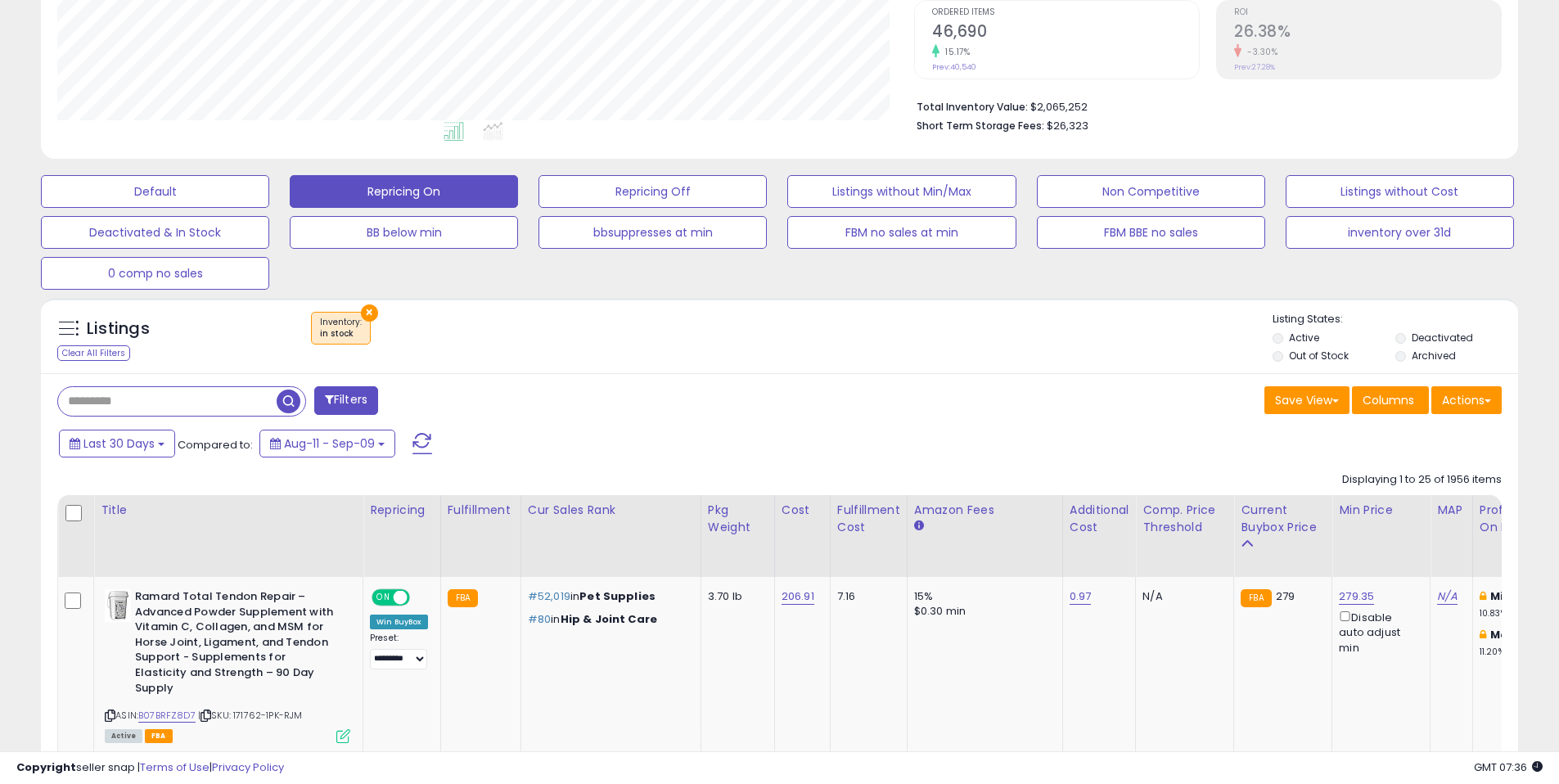
drag, startPoint x: 988, startPoint y: 393, endPoint x: 1000, endPoint y: 376, distance: 20.8
click at [988, 392] on div "Save View Save As New View Update Current View Columns Actions Import Export Vi…" at bounding box center [1147, 403] width 735 height 32
click at [1464, 28] on h2 "26.38%" at bounding box center [1367, 33] width 267 height 22
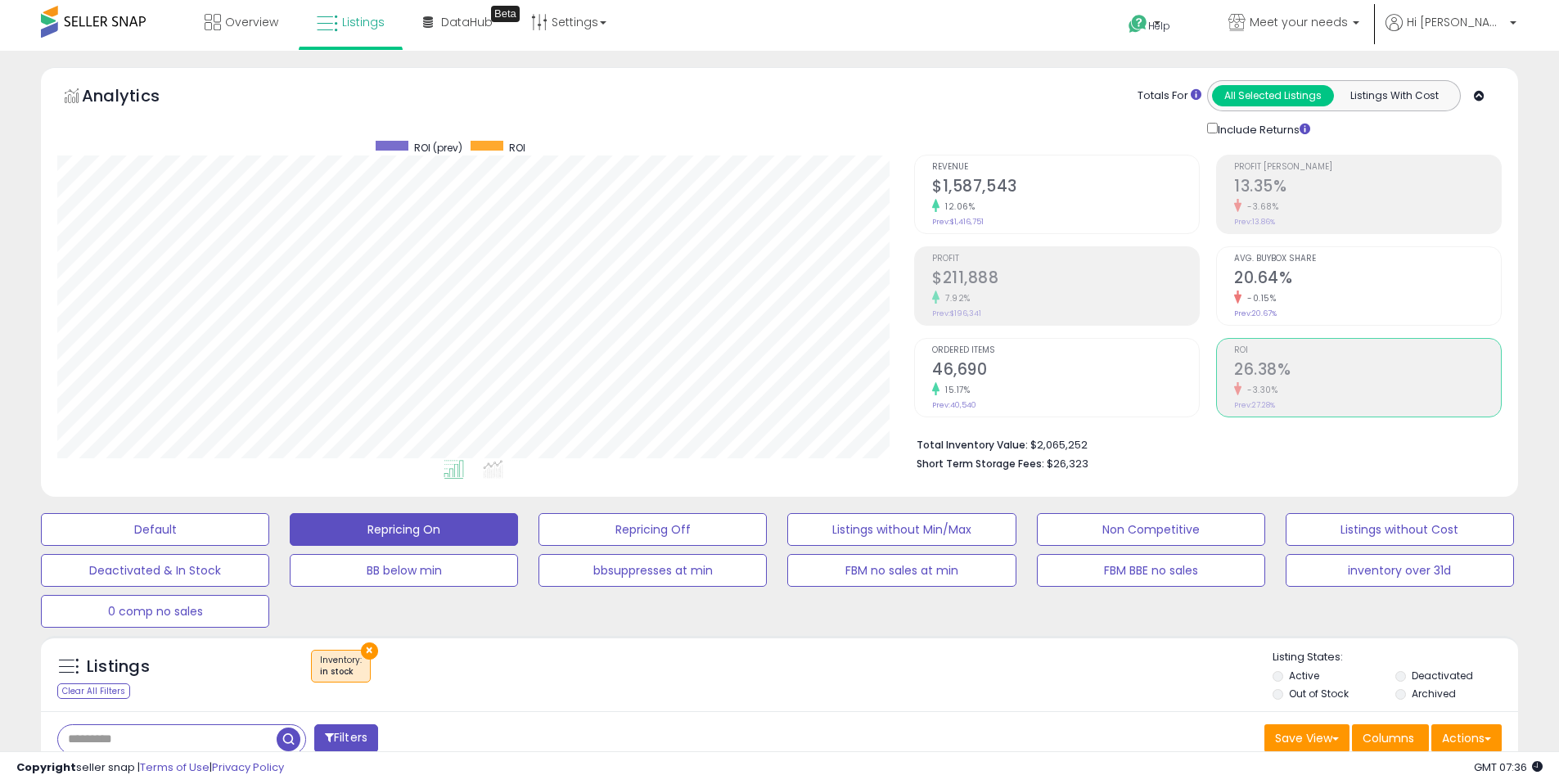
scroll to position [0, 0]
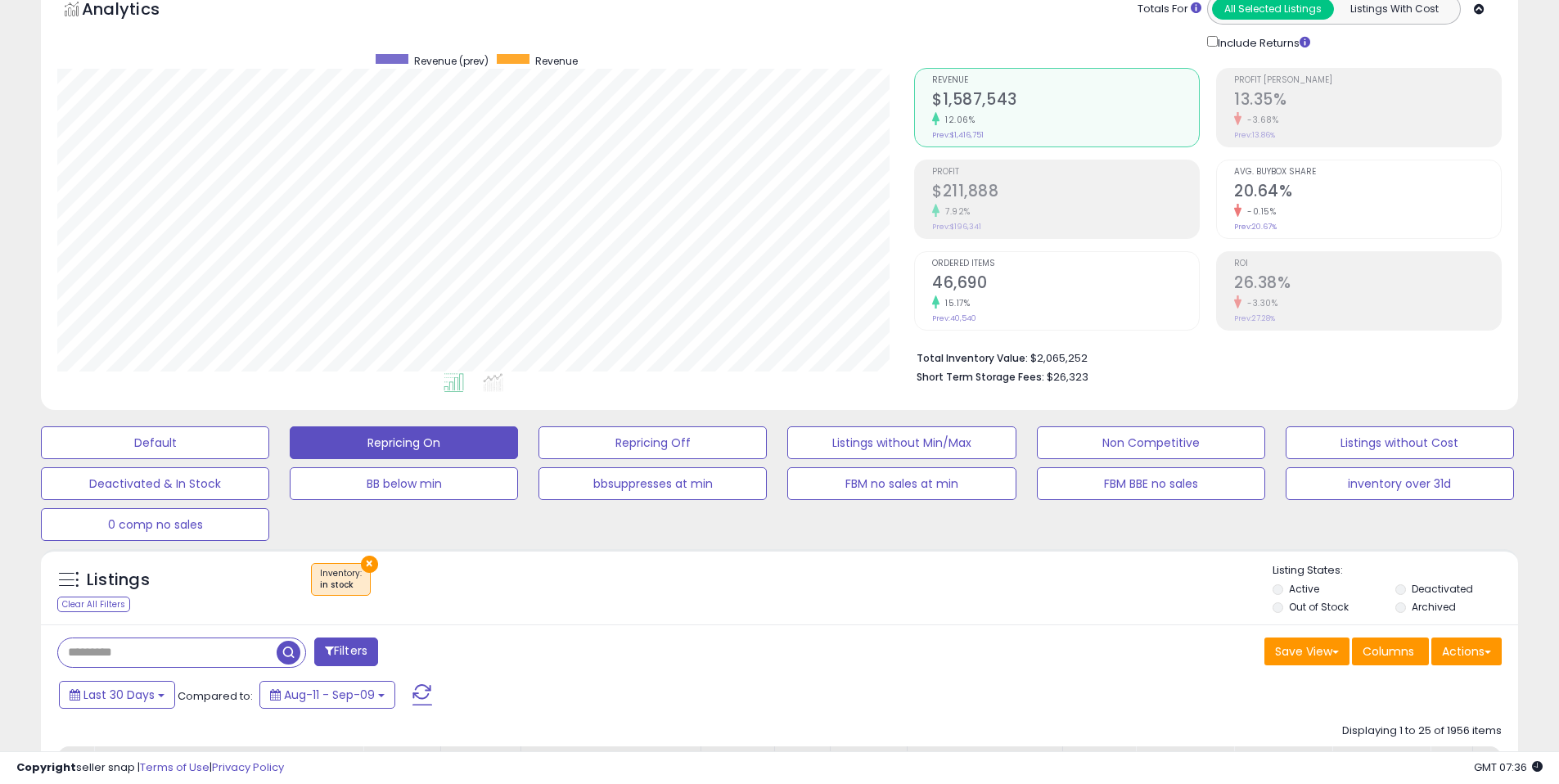
scroll to position [108, 0]
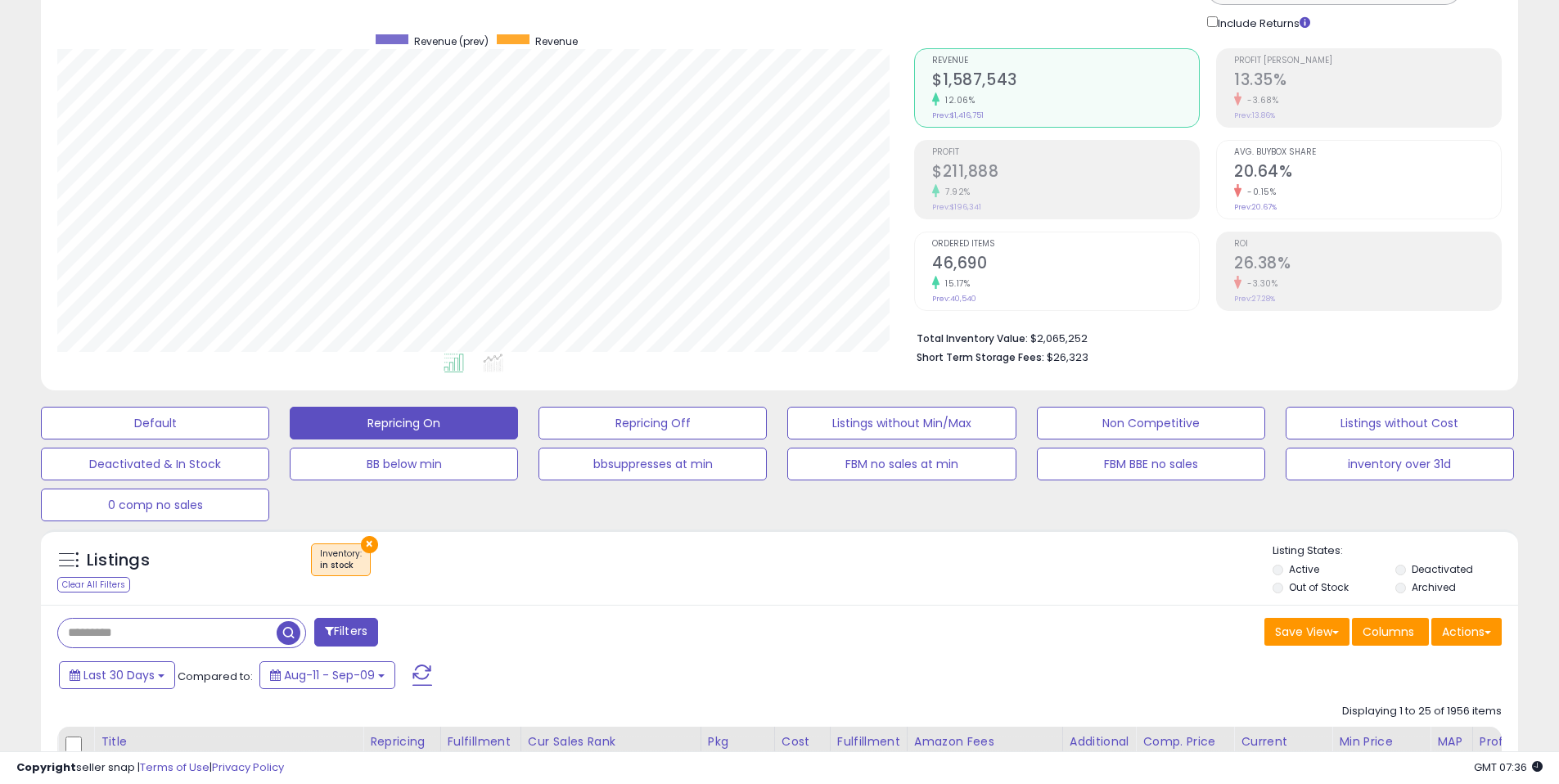
click at [724, 565] on div "× Inventory : in stock" at bounding box center [782, 566] width 982 height 46
drag, startPoint x: 787, startPoint y: 566, endPoint x: 806, endPoint y: 564, distance: 19.1
click at [798, 569] on div "× Inventory : in stock" at bounding box center [782, 566] width 982 height 46
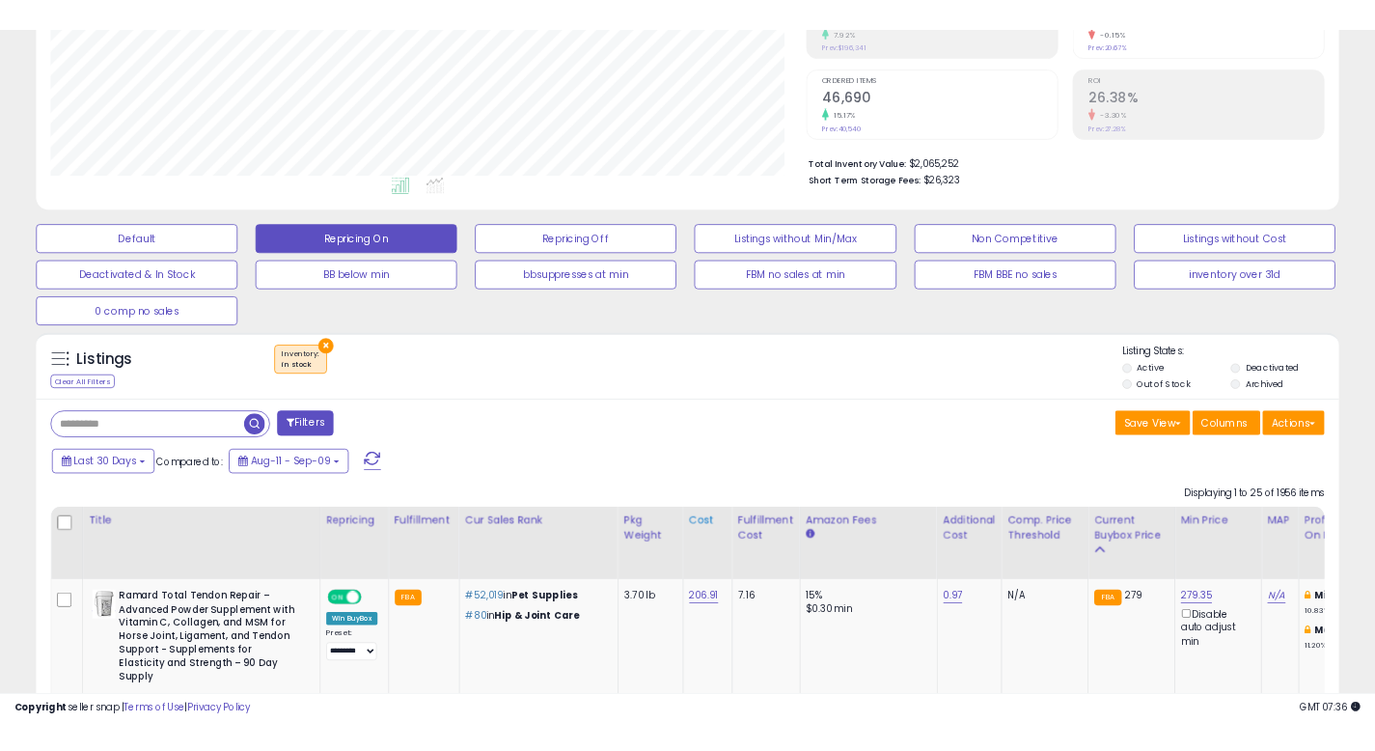
scroll to position [416, 0]
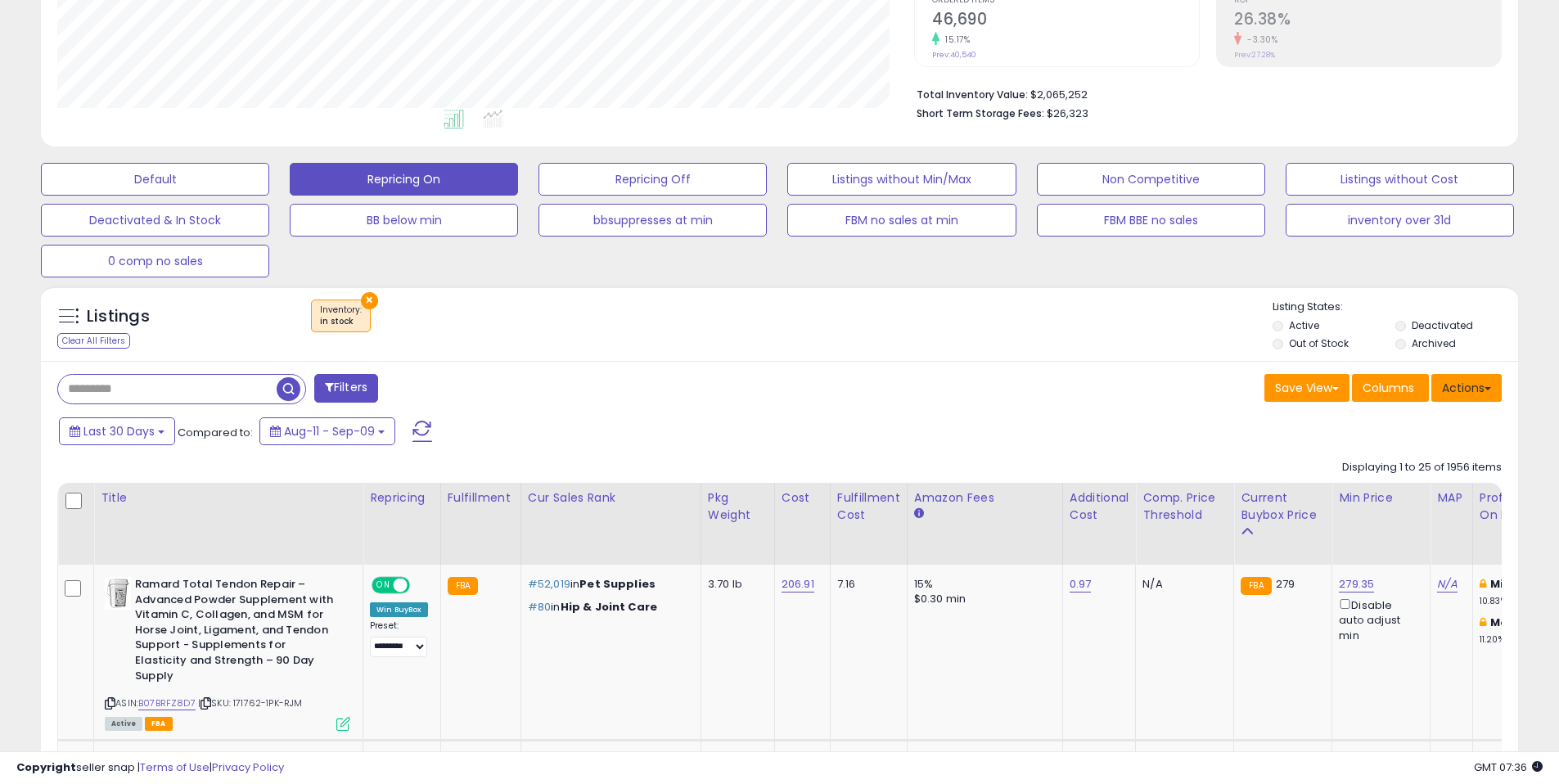
click at [1459, 386] on button "Actions" at bounding box center [1466, 387] width 70 height 28
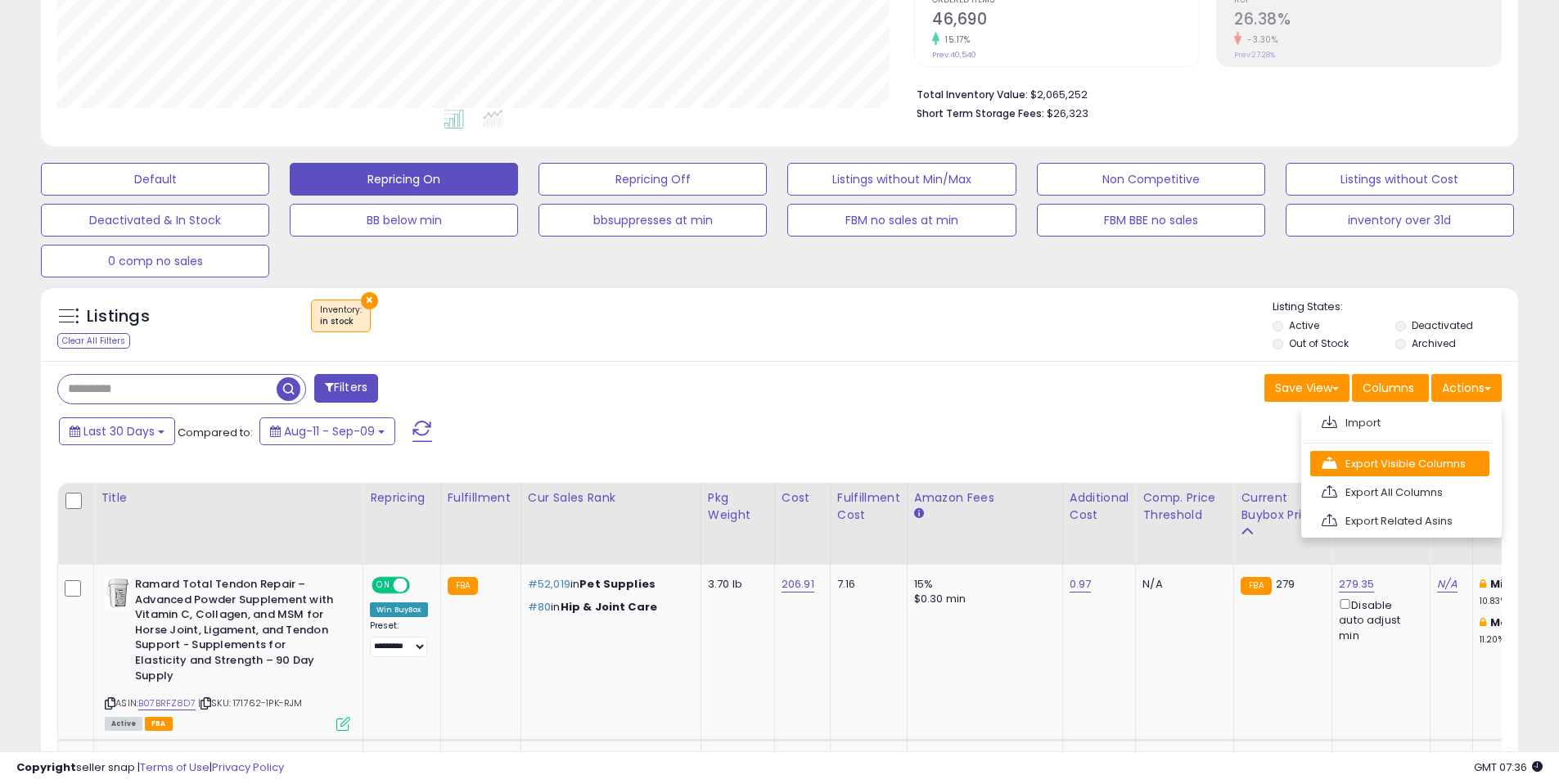
click at [1366, 471] on link "Export Visible Columns" at bounding box center [1399, 464] width 179 height 25
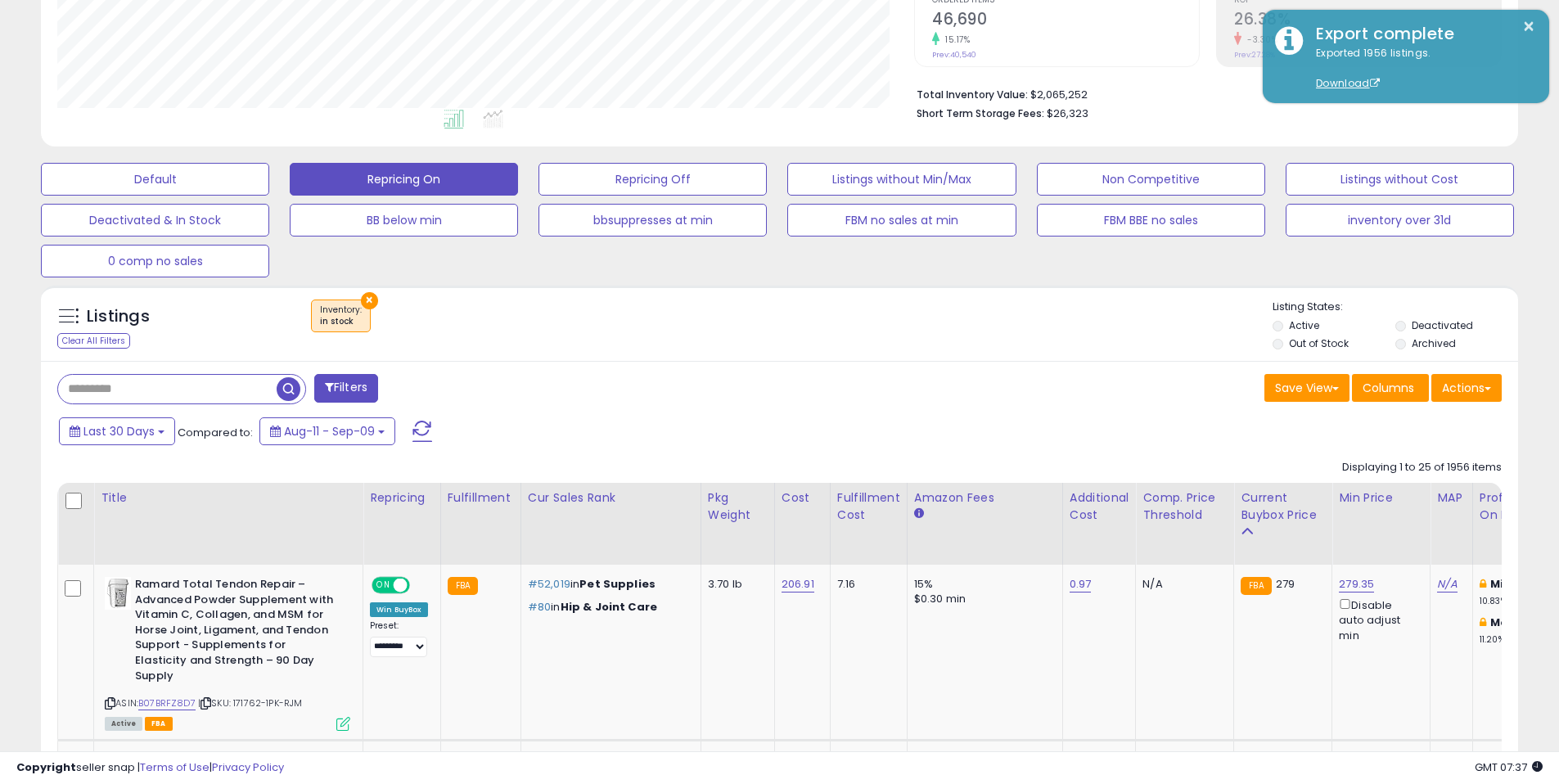
click at [1018, 389] on div "Save View Save As New View Update Current View Columns Actions Import Export Vi…" at bounding box center [1147, 390] width 735 height 32
click at [1066, 356] on div "Listings Clear All Filters × Inventory in stock" at bounding box center [779, 323] width 1477 height 75
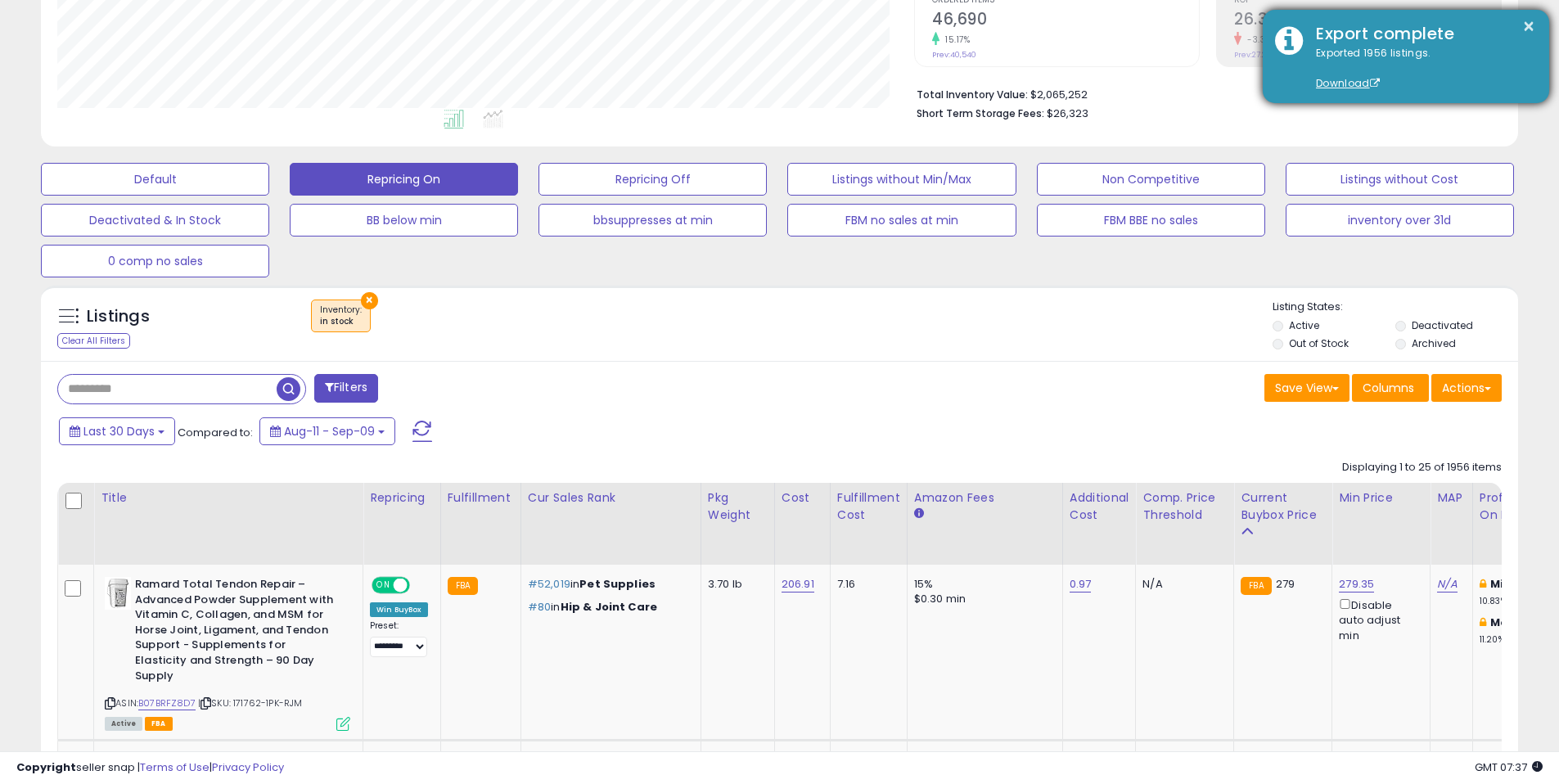
click at [1399, 39] on div "Export complete" at bounding box center [1419, 34] width 233 height 24
click at [1437, 56] on div "Exported 1956 listings. Download" at bounding box center [1419, 69] width 233 height 46
click at [1381, 57] on div "Exported 1956 listings. Download" at bounding box center [1419, 69] width 233 height 46
click at [1433, 73] on div "Exported 1956 listings. Download" at bounding box center [1419, 69] width 233 height 46
click at [1337, 86] on link "Download" at bounding box center [1347, 83] width 64 height 14
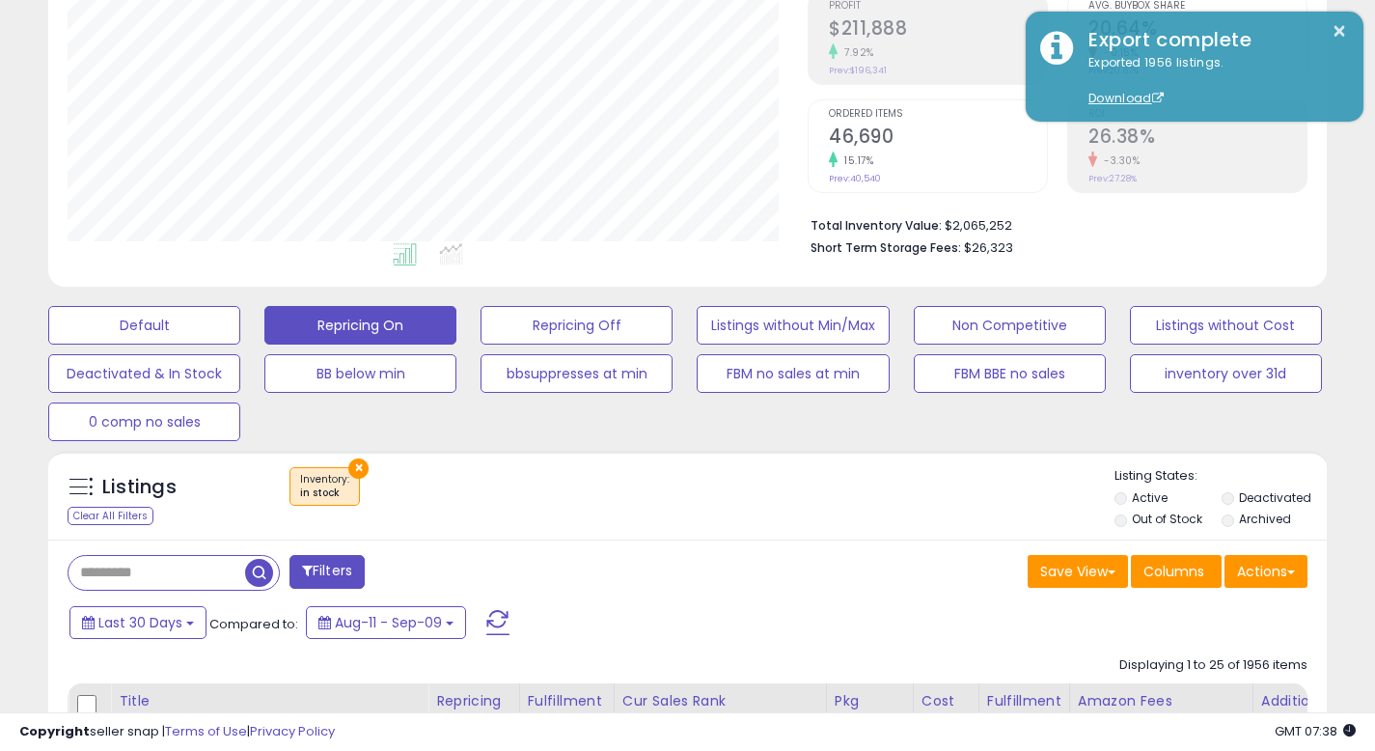
scroll to position [212, 0]
